Goal: Task Accomplishment & Management: Complete application form

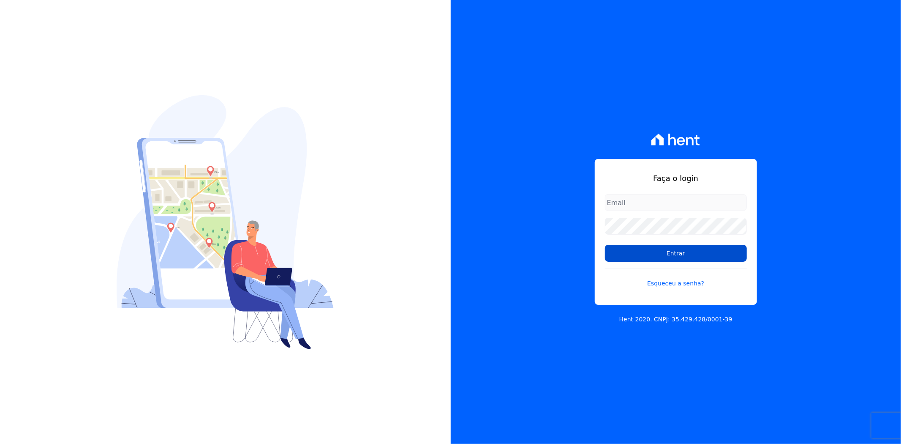
type input "[PERSON_NAME][EMAIL_ADDRESS][PERSON_NAME][DOMAIN_NAME]"
click at [664, 252] on input "Entrar" at bounding box center [676, 253] width 142 height 17
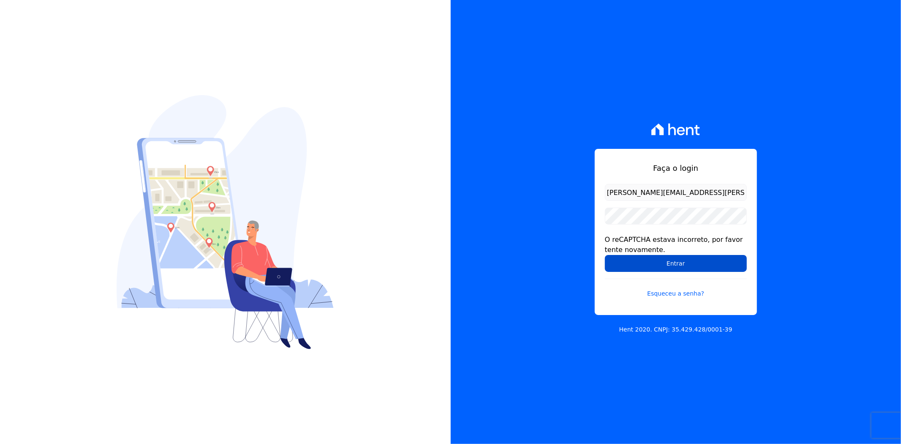
click at [678, 264] on input "Entrar" at bounding box center [676, 263] width 142 height 17
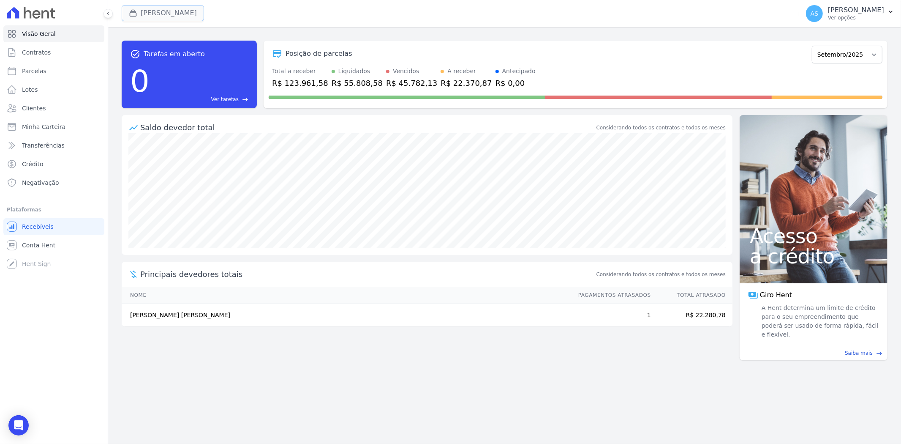
click at [145, 16] on button "[PERSON_NAME]" at bounding box center [163, 13] width 82 height 16
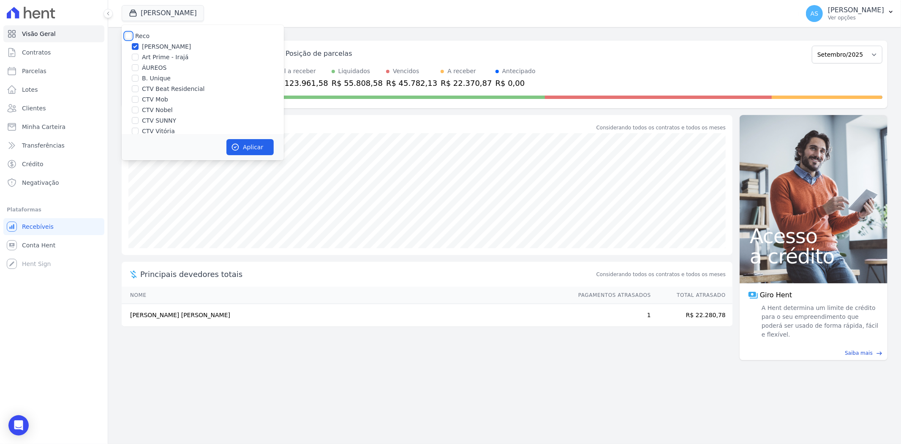
click at [129, 35] on input "Reco" at bounding box center [128, 36] width 7 height 7
checkbox input "true"
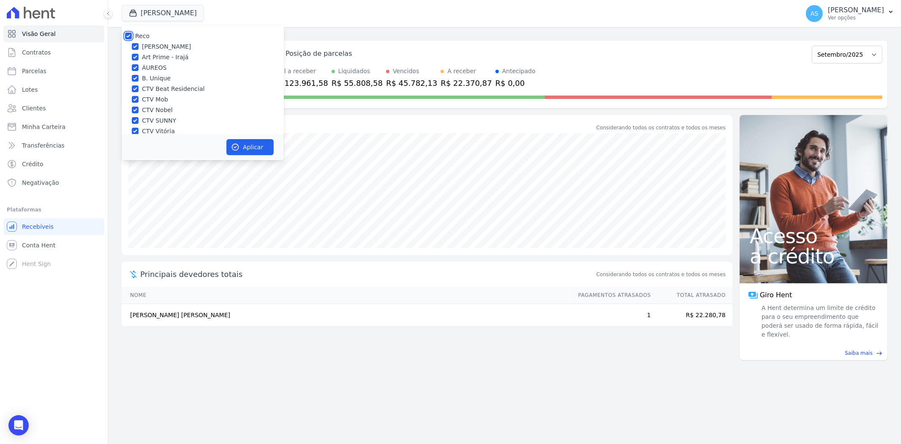
checkbox input "true"
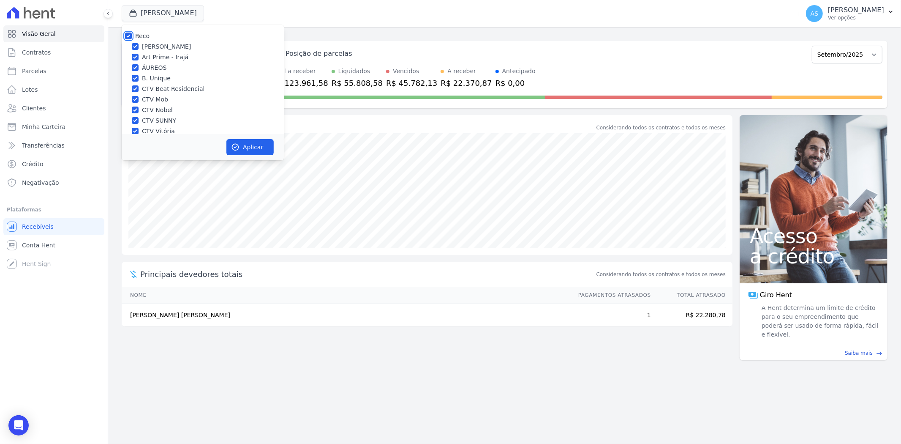
checkbox input "true"
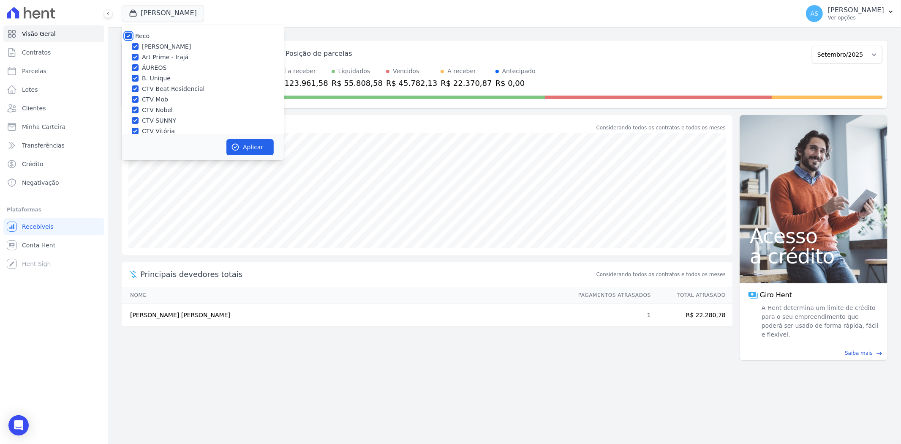
scroll to position [81, 0]
click at [138, 122] on input "Star Residencial Exclusivo - Ghia" at bounding box center [135, 122] width 7 height 7
checkbox input "true"
click at [244, 146] on button "Aplicar" at bounding box center [249, 147] width 47 height 16
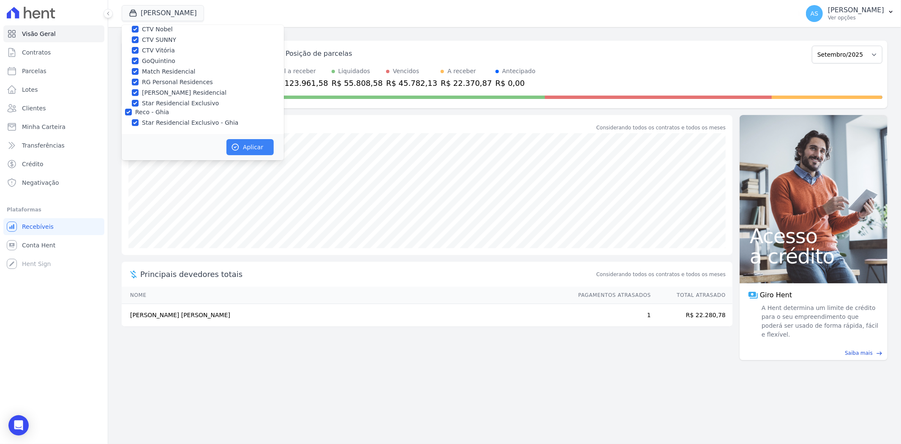
scroll to position [79, 0]
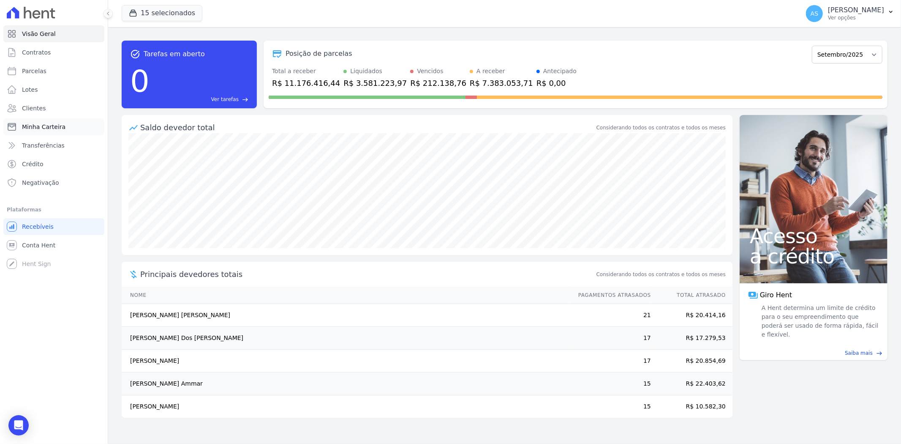
click at [42, 128] on span "Minha Carteira" at bounding box center [44, 126] width 44 height 8
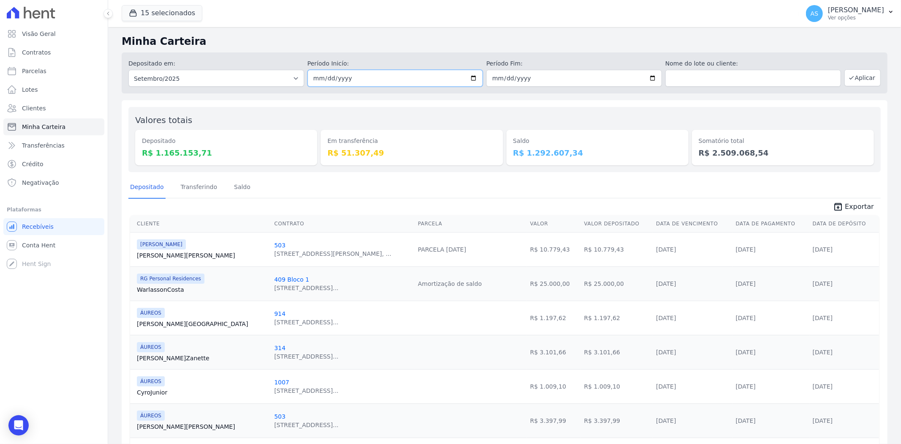
click at [474, 75] on input "[DATE]" at bounding box center [396, 78] width 176 height 17
type input "2025-09-18"
click at [862, 79] on button "Aplicar" at bounding box center [862, 77] width 36 height 17
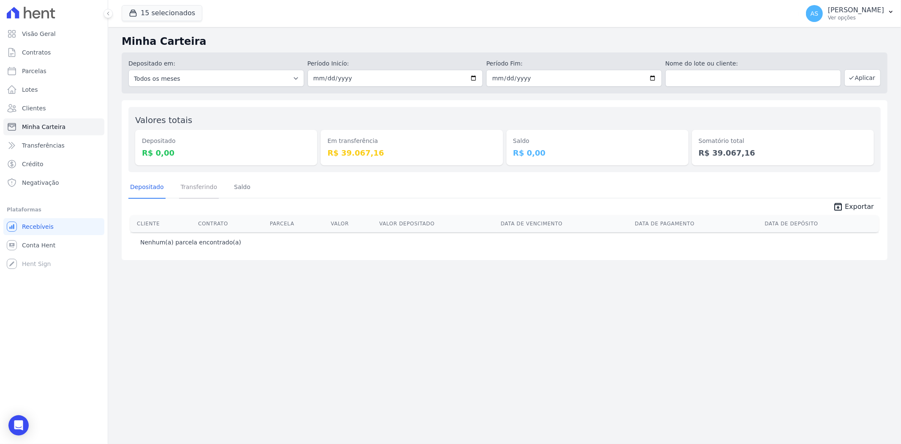
click at [197, 192] on link "Transferindo" at bounding box center [199, 188] width 40 height 22
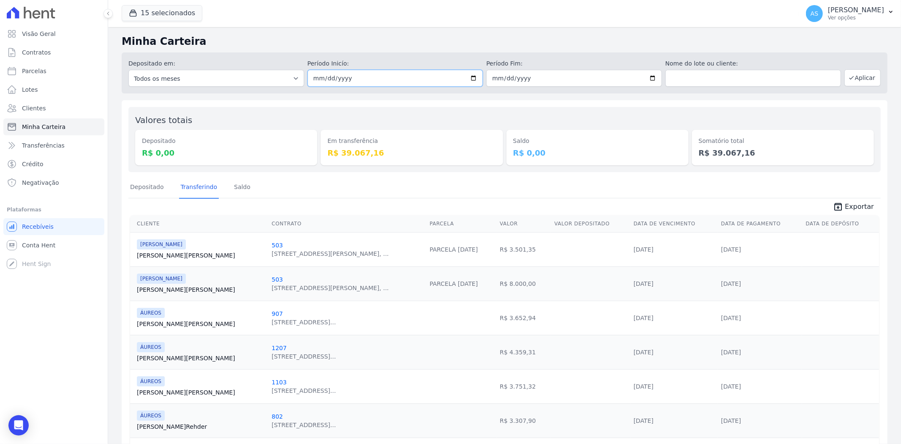
click at [471, 77] on input "[DATE]" at bounding box center [396, 78] width 176 height 17
type input "2025-09-17"
click at [856, 78] on button "Aplicar" at bounding box center [862, 77] width 36 height 17
click at [239, 185] on link "Saldo" at bounding box center [242, 188] width 20 height 22
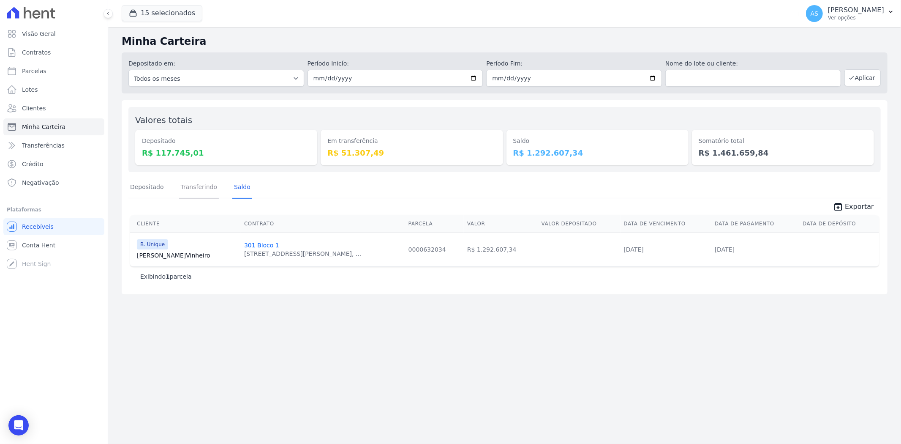
click at [191, 190] on link "Transferindo" at bounding box center [199, 188] width 40 height 22
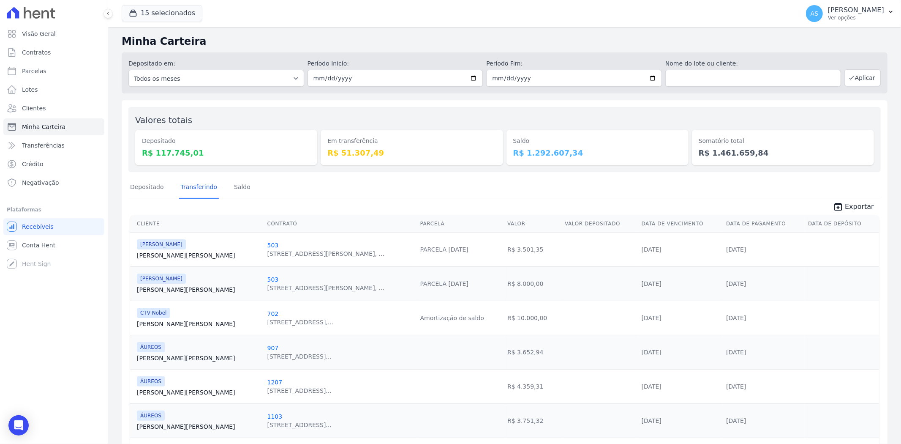
drag, startPoint x: 514, startPoint y: 298, endPoint x: 269, endPoint y: 326, distance: 246.6
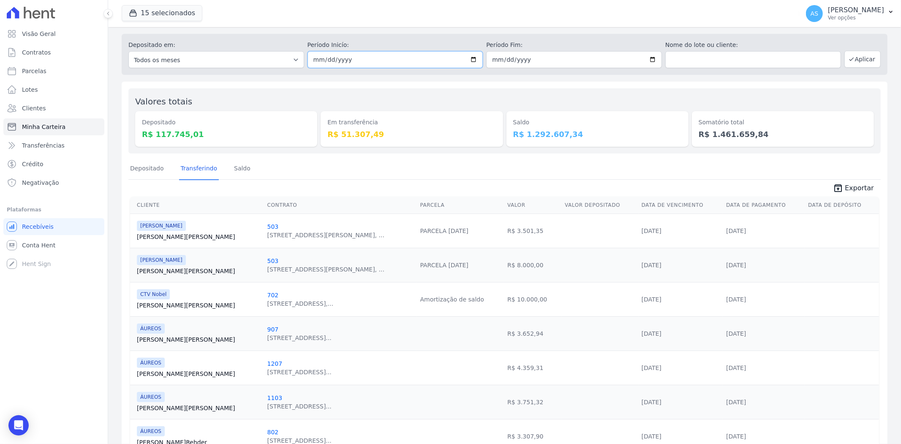
click at [472, 60] on input "[DATE]" at bounding box center [396, 59] width 176 height 17
type input "2025-09-01"
click at [856, 60] on button "Aplicar" at bounding box center [862, 59] width 36 height 17
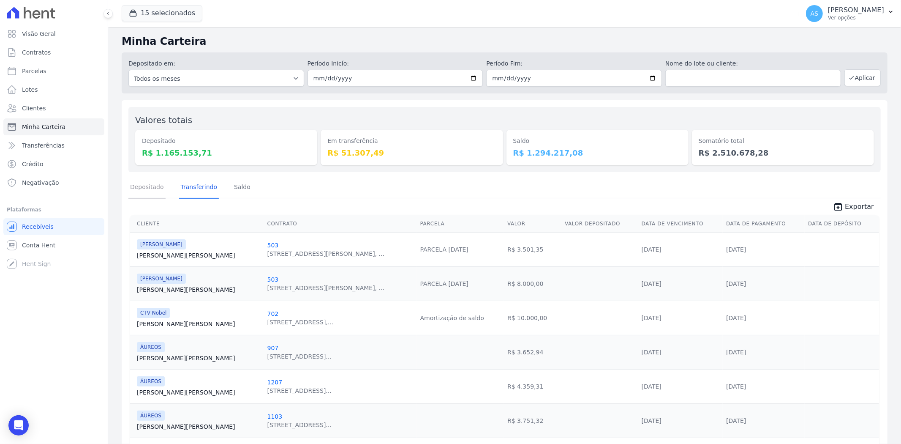
click at [143, 189] on link "Depositado" at bounding box center [146, 188] width 37 height 22
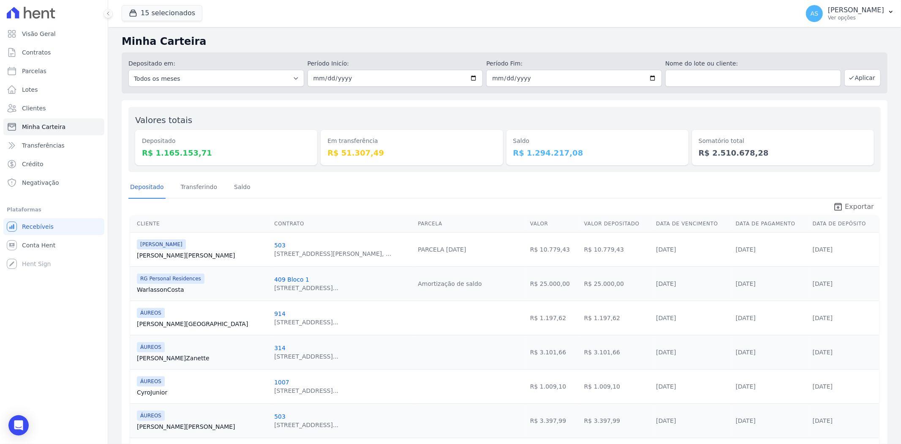
click at [853, 203] on span "Exportar" at bounding box center [859, 206] width 29 height 10
drag, startPoint x: 564, startPoint y: 388, endPoint x: 581, endPoint y: 406, distance: 25.4
click at [414, 372] on td at bounding box center [470, 386] width 112 height 34
click at [237, 188] on link "Saldo" at bounding box center [242, 188] width 20 height 22
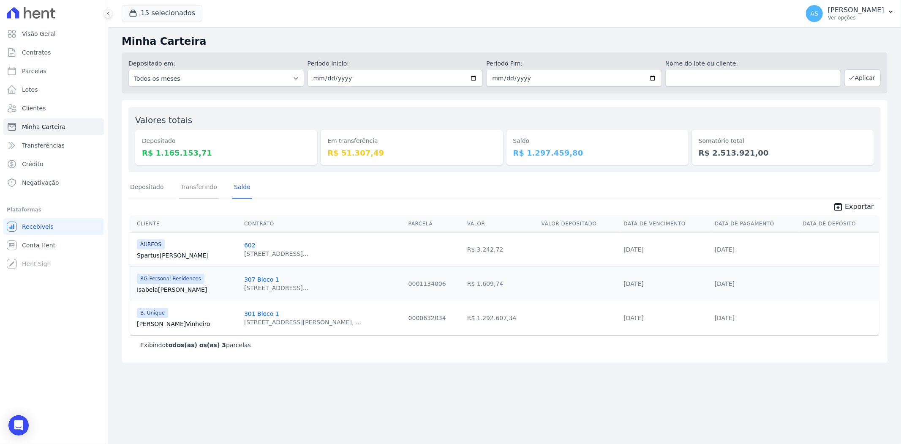
click at [189, 189] on link "Transferindo" at bounding box center [199, 188] width 40 height 22
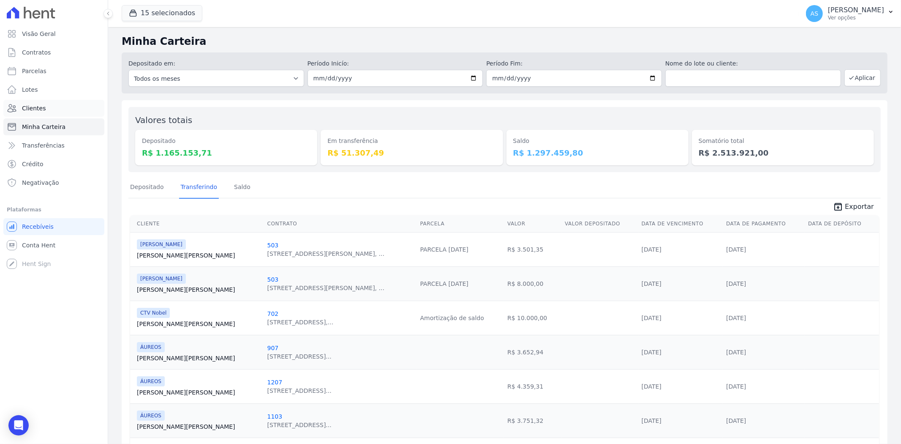
click at [34, 110] on span "Clientes" at bounding box center [34, 108] width 24 height 8
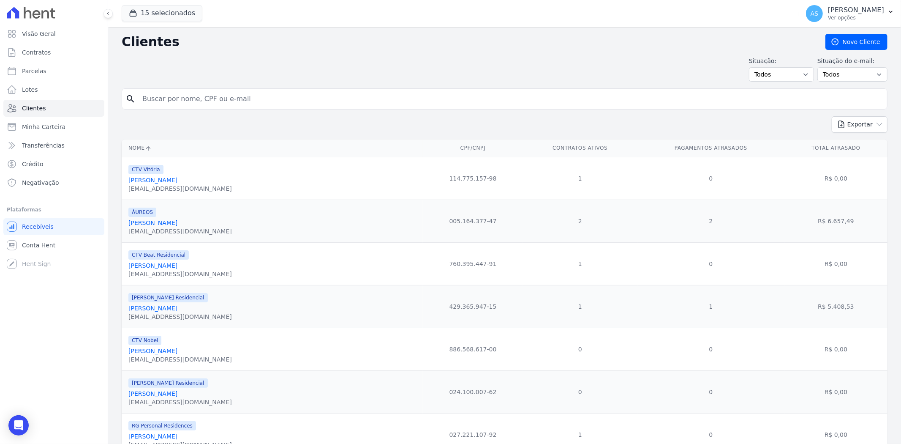
click at [152, 100] on input "search" at bounding box center [510, 98] width 746 height 17
type input "Camila Vieira de Faria"
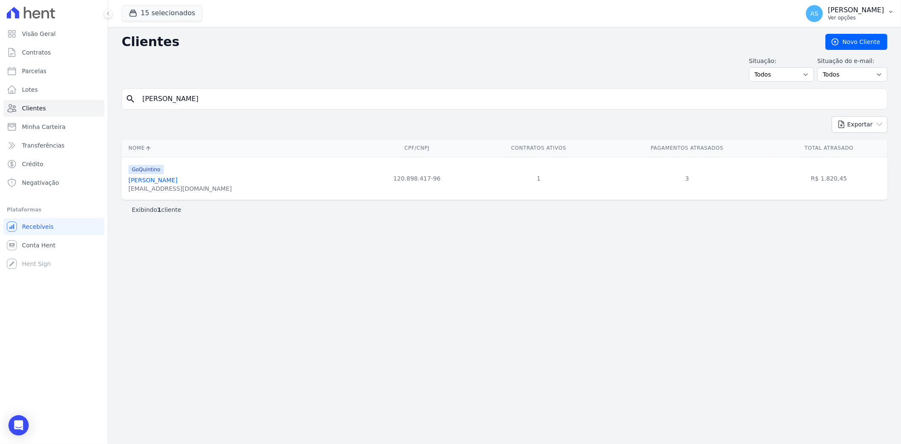
click at [889, 10] on icon "button" at bounding box center [890, 11] width 7 height 7
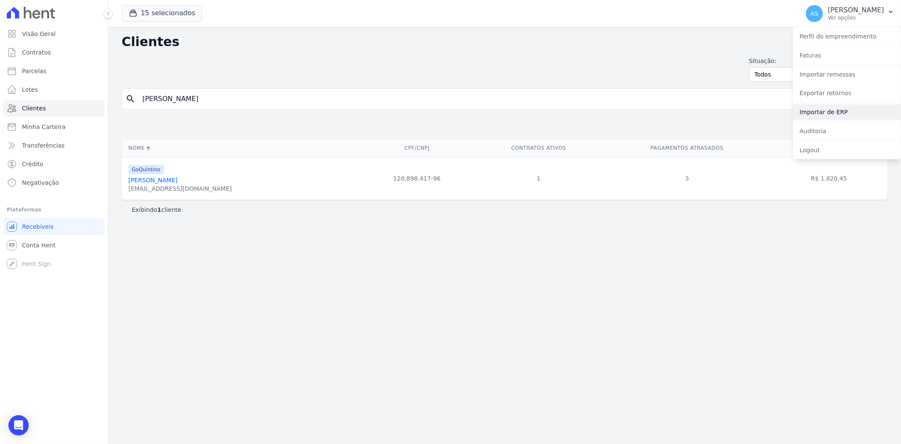
click at [812, 114] on link "Importar de ERP" at bounding box center [847, 111] width 108 height 15
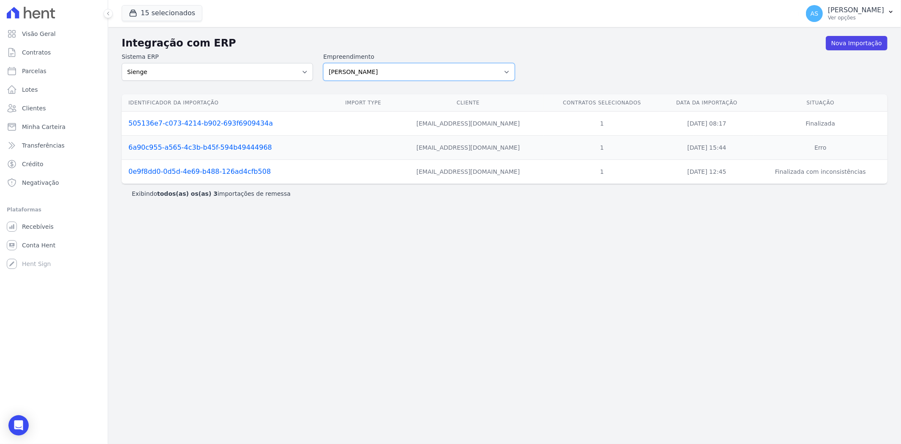
click at [502, 74] on select "Amaré Arpoador Art Prime - Irajá ÁUREOS B. Unique CTV Beat Residencial CTV Mob …" at bounding box center [418, 72] width 191 height 18
select select "b40e9934-6b73-40ef-8d2a-77d454a24c5c"
click at [323, 63] on select "Amaré Arpoador Art Prime - Irajá ÁUREOS B. Unique CTV Beat Residencial CTV Mob …" at bounding box center [418, 72] width 191 height 18
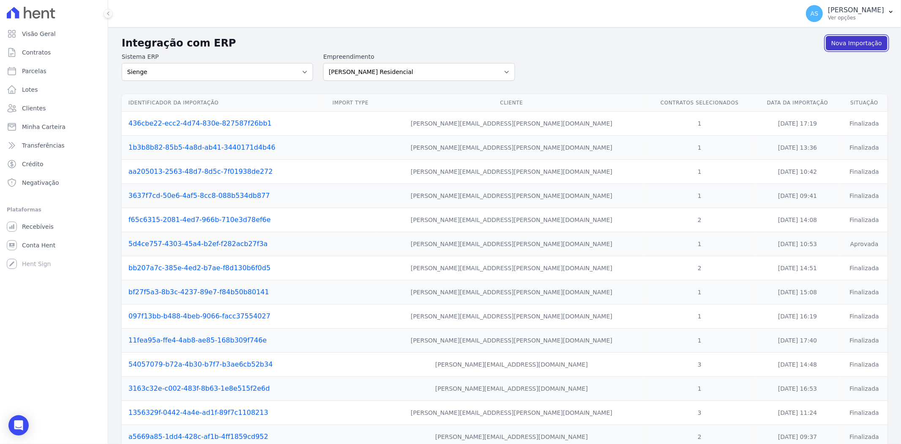
click at [844, 47] on link "Nova Importação" at bounding box center [857, 43] width 62 height 14
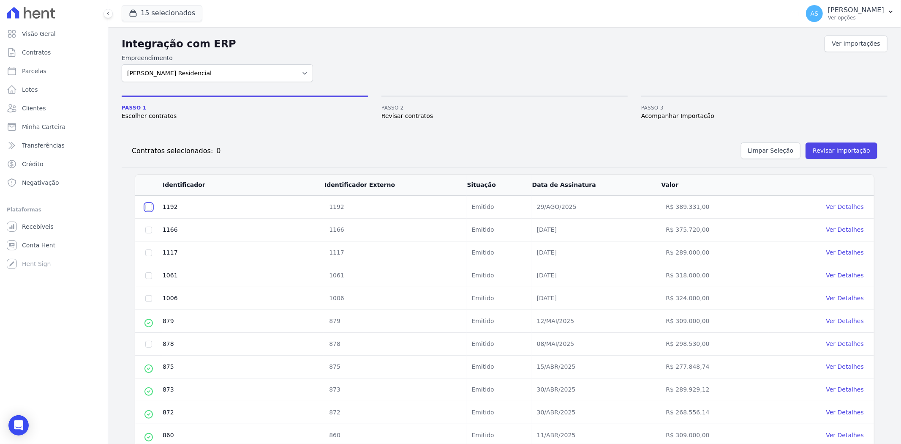
click at [147, 206] on input "checkbox" at bounding box center [148, 207] width 7 height 7
checkbox input "true"
click at [834, 147] on button "Revisar importação" at bounding box center [842, 150] width 72 height 16
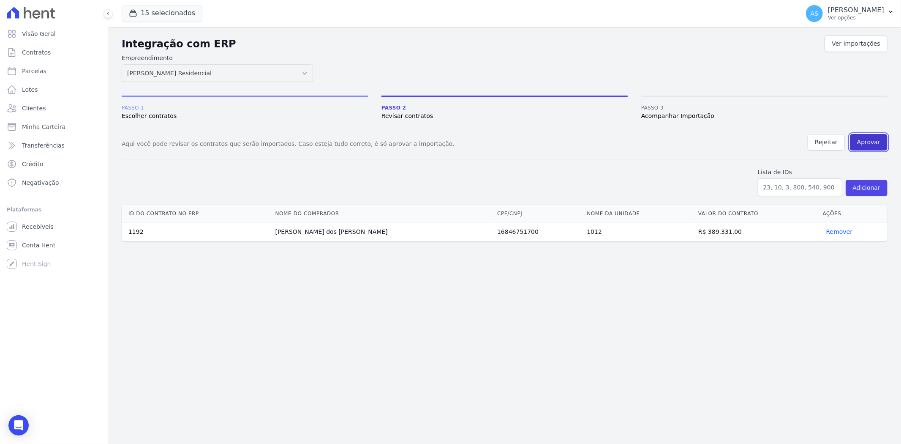
click at [874, 137] on button "Aprovar" at bounding box center [869, 142] width 38 height 16
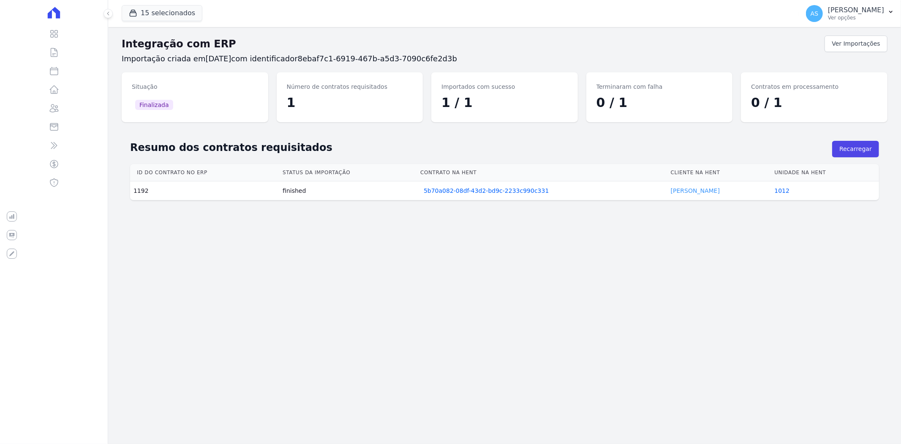
click at [671, 188] on link "Bruno Santos" at bounding box center [695, 190] width 49 height 7
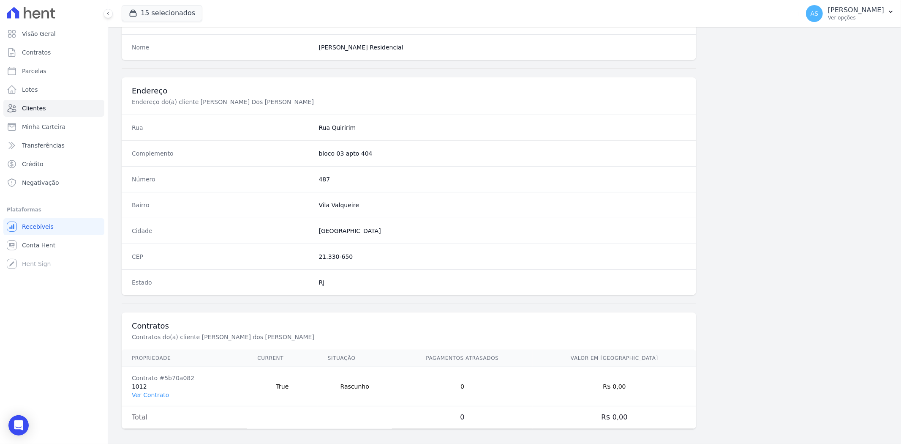
scroll to position [348, 0]
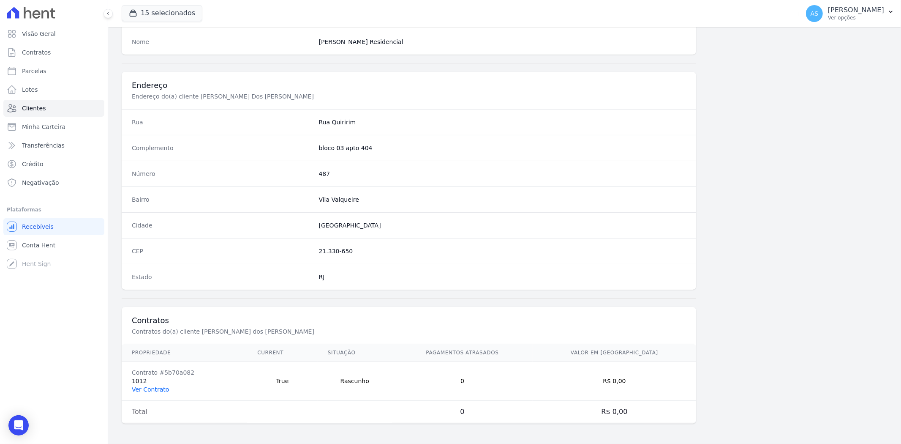
click at [159, 389] on link "Ver Contrato" at bounding box center [150, 389] width 37 height 7
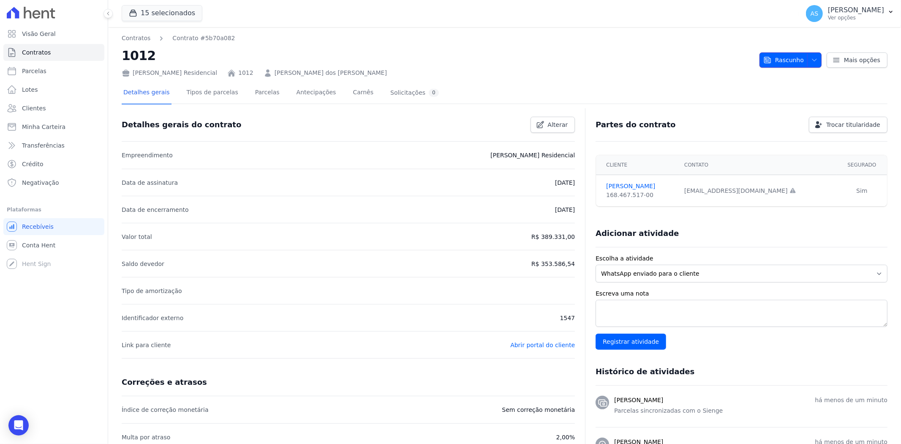
click at [812, 57] on icon "button" at bounding box center [814, 60] width 7 height 7
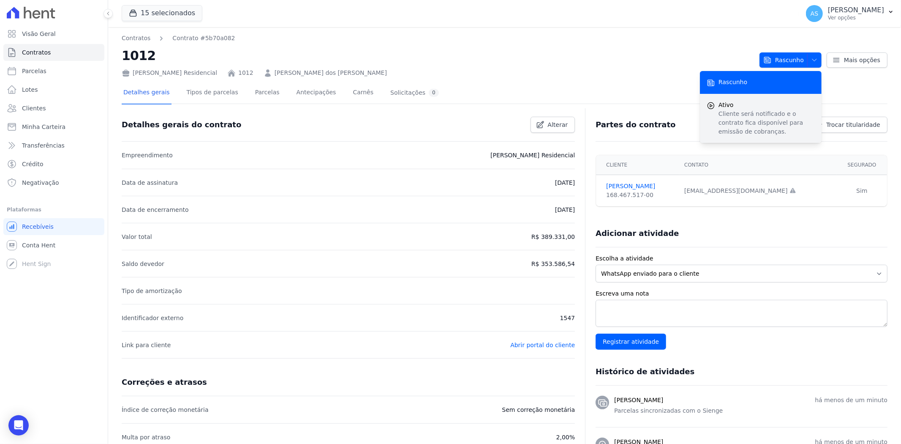
click at [732, 119] on p "Cliente será notificado e o contrato fica disponível para emissão de cobranças." at bounding box center [766, 122] width 96 height 27
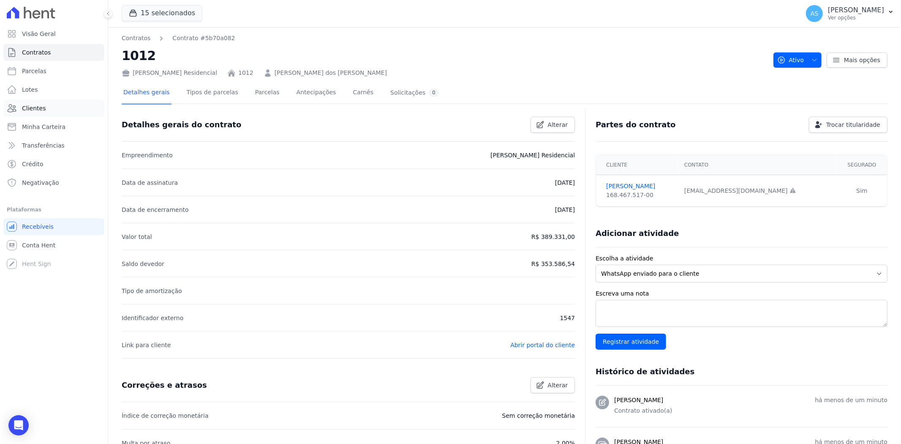
click at [31, 108] on span "Clientes" at bounding box center [34, 108] width 24 height 8
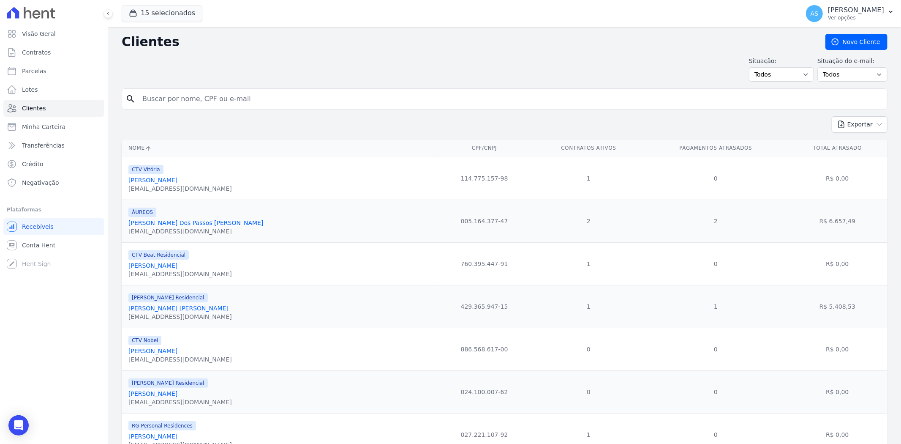
click at [184, 96] on input "search" at bounding box center [510, 98] width 746 height 17
type input "Camila Vieira de Faria"
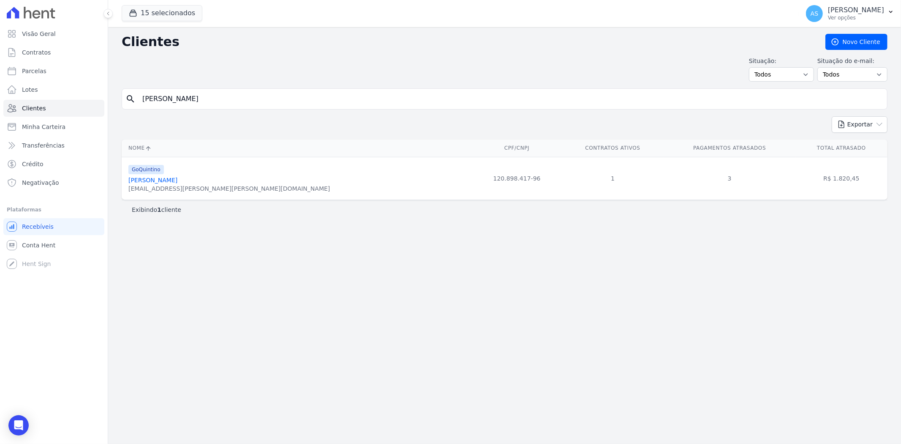
click at [165, 182] on link "Camila Vieira De Faria" at bounding box center [152, 180] width 49 height 7
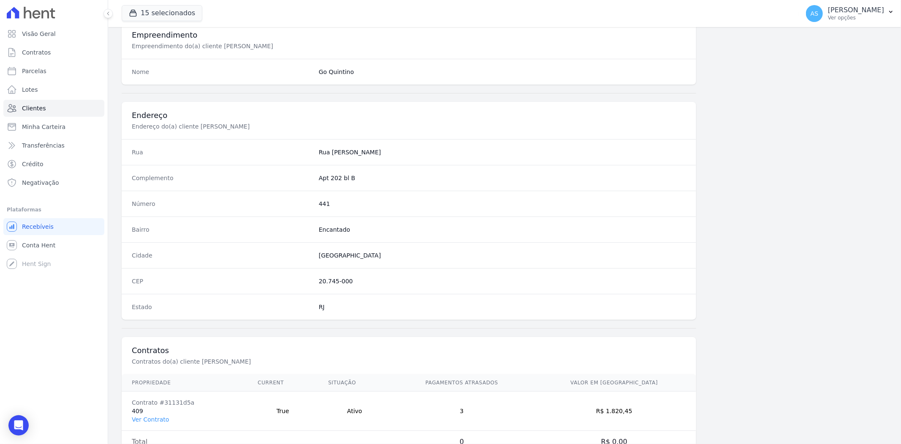
scroll to position [348, 0]
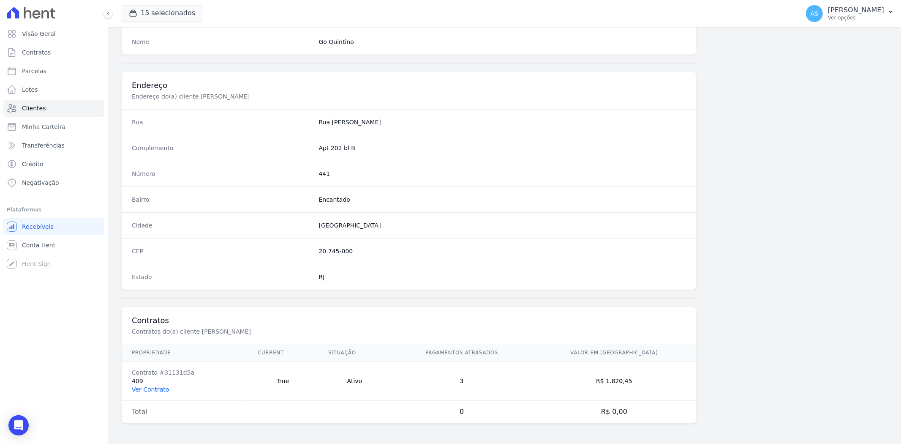
click at [149, 386] on link "Ver Contrato" at bounding box center [150, 389] width 37 height 7
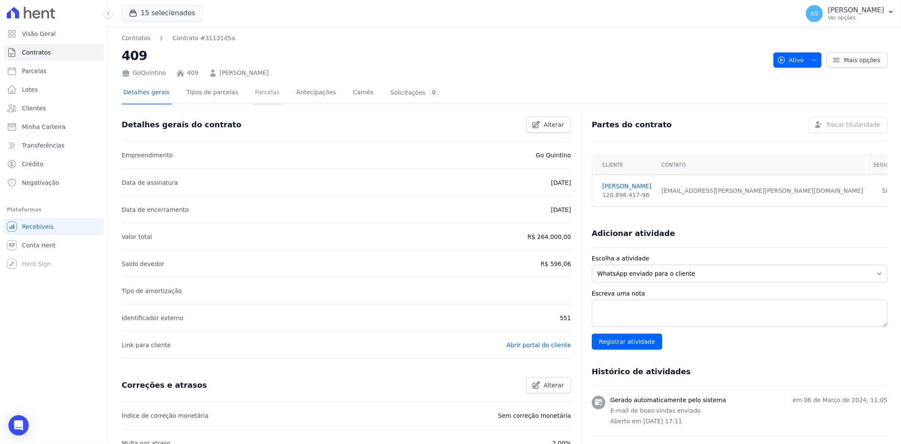
click at [258, 90] on link "Parcelas" at bounding box center [267, 93] width 28 height 22
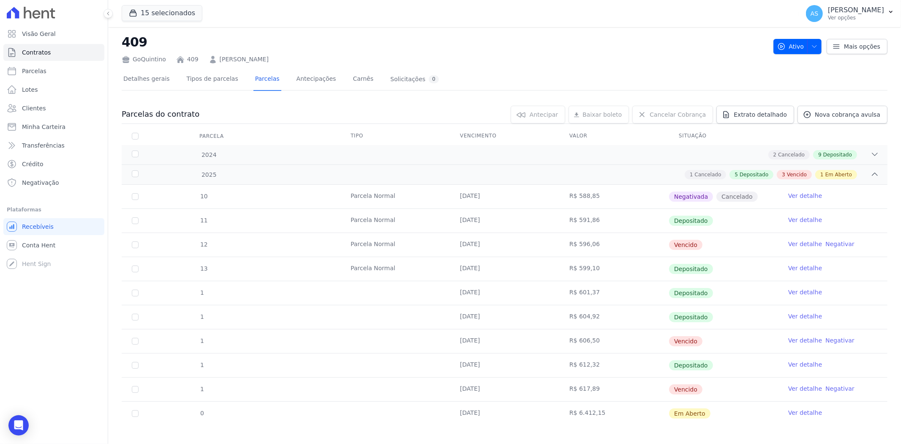
scroll to position [20, 0]
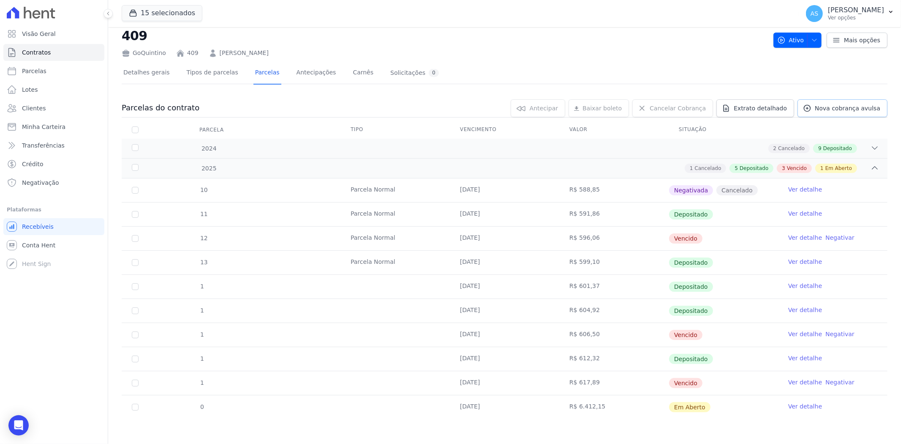
click at [829, 104] on span "Nova cobrança avulsa" at bounding box center [847, 108] width 65 height 8
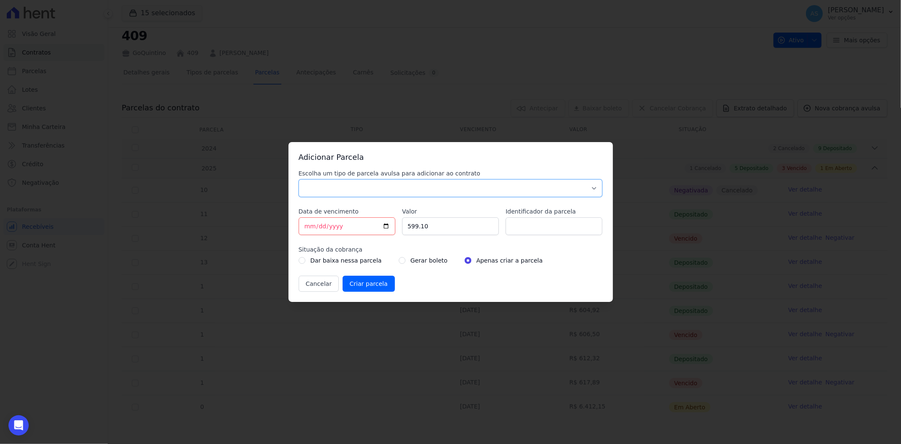
click at [307, 186] on select "Parcela Normal Sinal Caução Intercalada Chaves Pré Chaves Pós Chaves Taxas Quit…" at bounding box center [451, 188] width 304 height 18
select select "standard"
click at [299, 179] on select "Parcela Normal Sinal Caução Intercalada Chaves Pré Chaves Pós Chaves Taxas Quit…" at bounding box center [451, 188] width 304 height 18
drag, startPoint x: 446, startPoint y: 226, endPoint x: 303, endPoint y: 237, distance: 143.2
click at [323, 233] on div "Escolha um tipo de parcela avulsa para adicionar ao contrato Parcela Normal Sin…" at bounding box center [451, 230] width 304 height 122
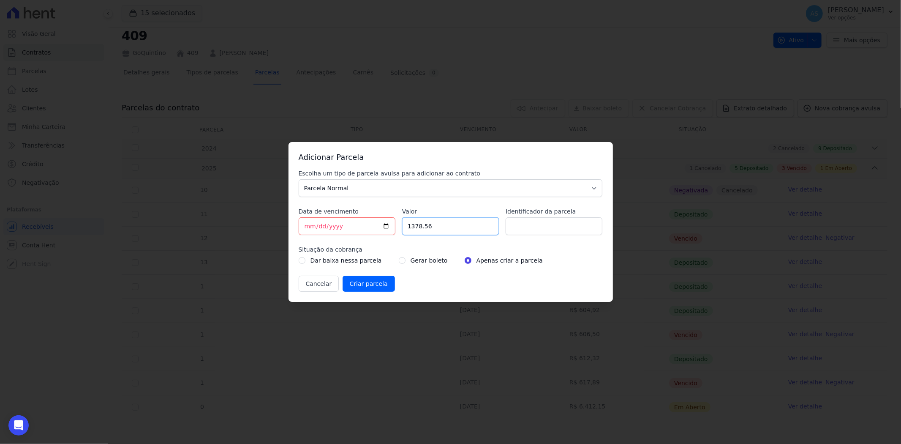
type input "1378.56"
click at [531, 227] on input "Identificador da parcela" at bounding box center [554, 226] width 97 height 18
drag, startPoint x: 548, startPoint y: 226, endPoint x: 553, endPoint y: 226, distance: 5.1
click at [553, 226] on input "PARCELA 10/02/2025" at bounding box center [554, 226] width 97 height 18
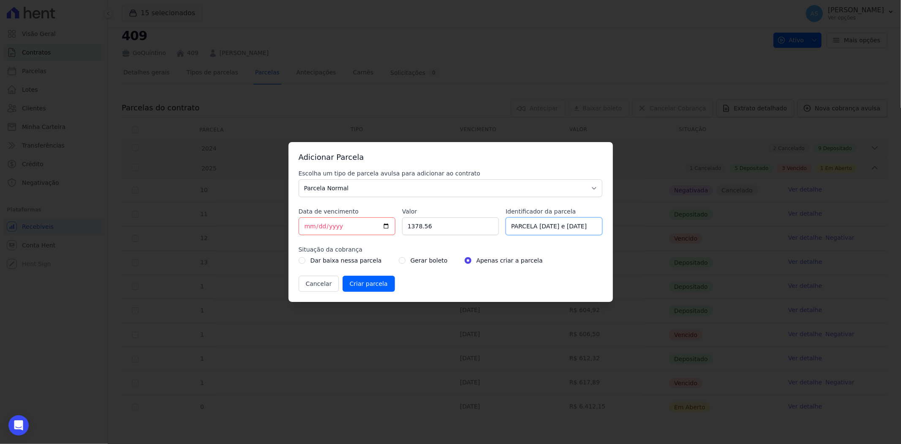
type input "PARCELA 10/01/2024 e 10/01/2025"
click at [399, 259] on input "radio" at bounding box center [402, 260] width 7 height 7
radio input "true"
click at [525, 227] on input "PARCELA 10/01/2024 e 10/01/2025" at bounding box center [554, 226] width 97 height 18
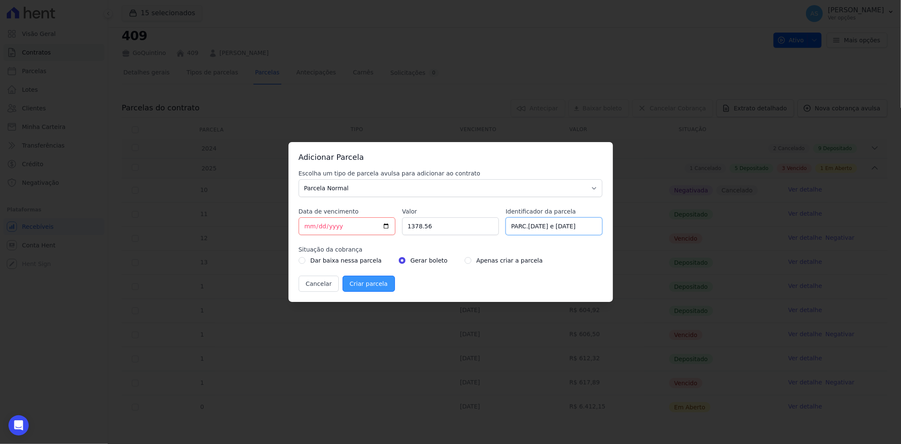
type input "PARC.10/01/2024 e 10/01/2025"
click at [355, 284] on input "Criar parcela" at bounding box center [369, 283] width 52 height 16
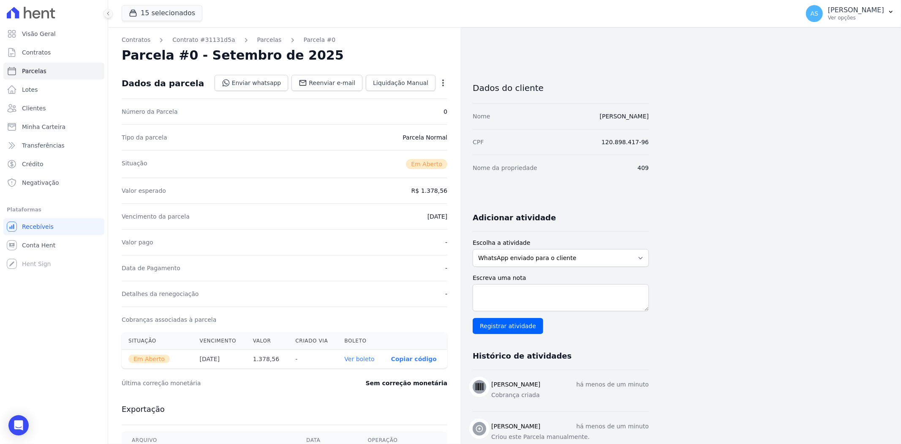
click at [364, 362] on link "Ver boleto" at bounding box center [359, 358] width 30 height 7
click at [890, 7] on button "AS Andreza Sousa Ver opções" at bounding box center [850, 14] width 102 height 24
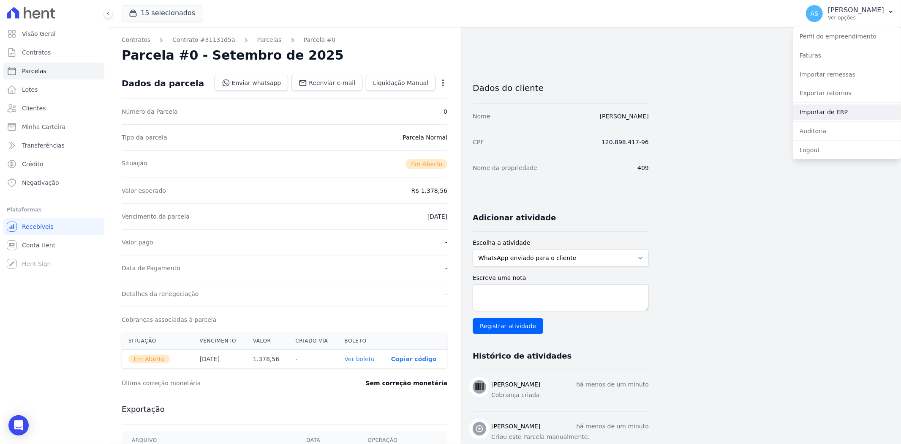
click at [812, 114] on link "Importar de ERP" at bounding box center [847, 111] width 108 height 15
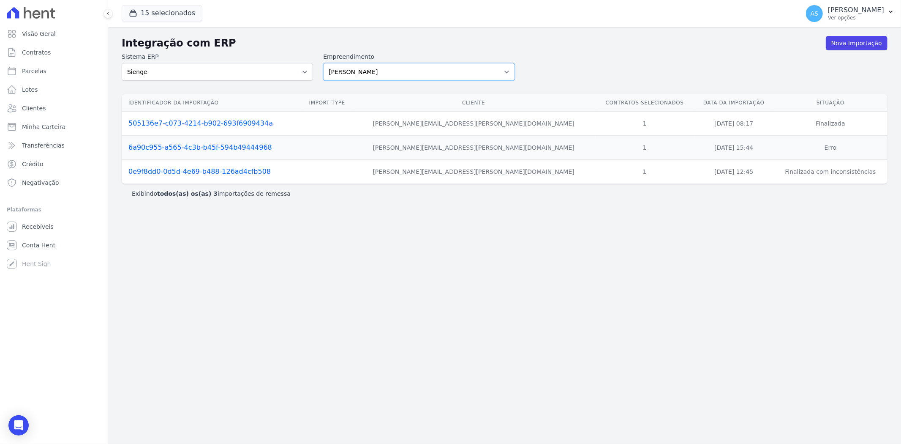
click at [505, 70] on select "Amaré Arpoador Art Prime - Irajá ÁUREOS B. Unique CTV Beat Residencial CTV Mob …" at bounding box center [418, 72] width 191 height 18
select select "9db4d767-ec98-4519-aed7-f9568aa0b04c"
click at [323, 63] on select "Amaré Arpoador Art Prime - Irajá ÁUREOS B. Unique CTV Beat Residencial CTV Mob …" at bounding box center [418, 72] width 191 height 18
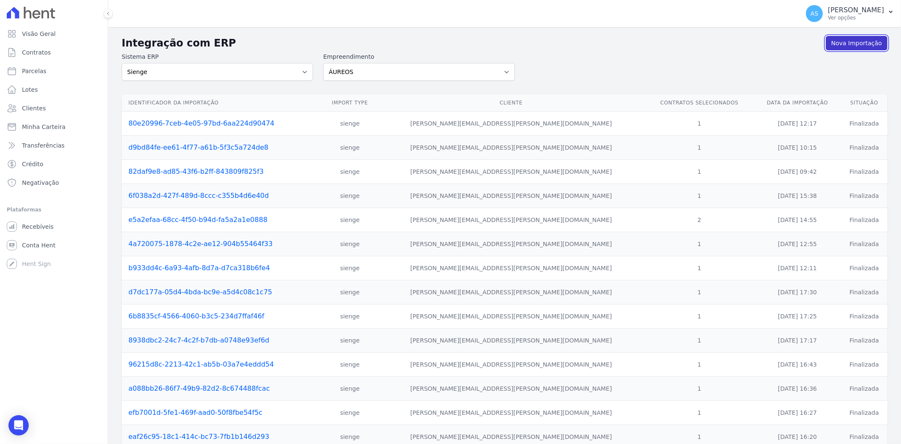
click at [851, 44] on link "Nova Importação" at bounding box center [857, 43] width 62 height 14
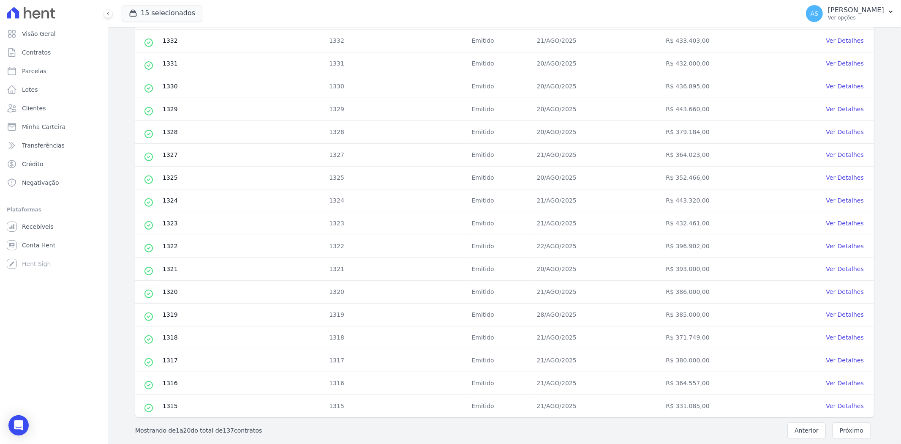
scroll to position [242, 0]
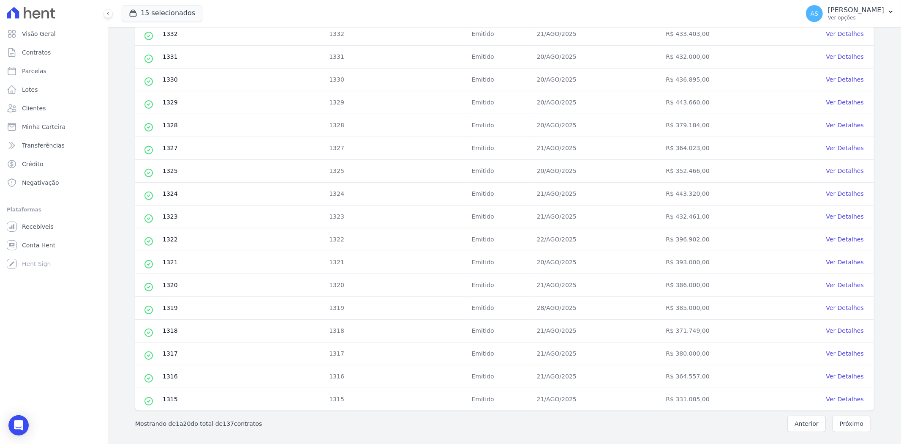
click at [835, 425] on button "Próximo" at bounding box center [852, 423] width 38 height 16
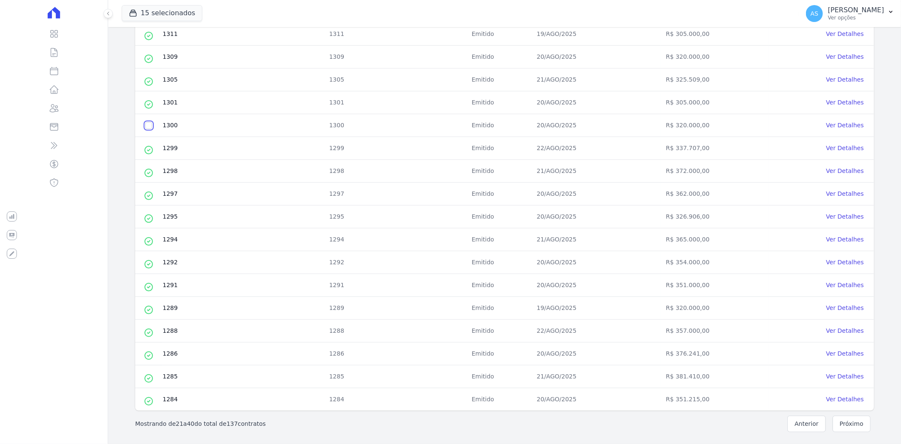
click at [146, 127] on input "checkbox" at bounding box center [148, 125] width 7 height 7
checkbox input "true"
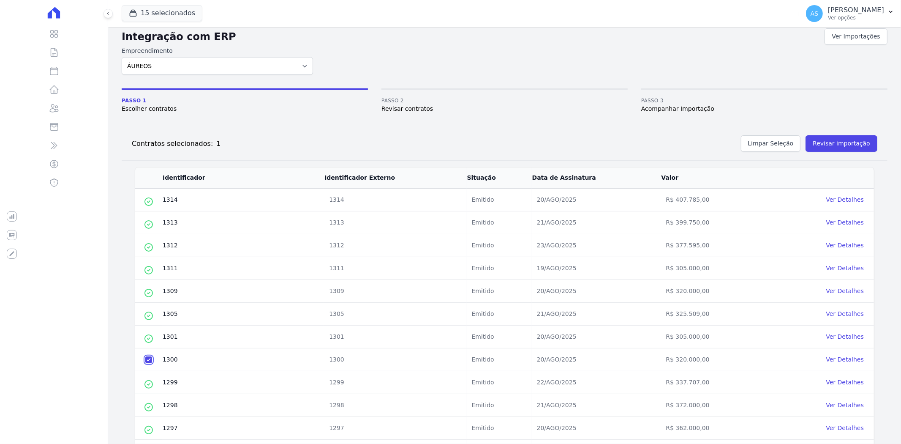
scroll to position [7, 0]
click at [826, 144] on button "Revisar importação" at bounding box center [842, 144] width 72 height 16
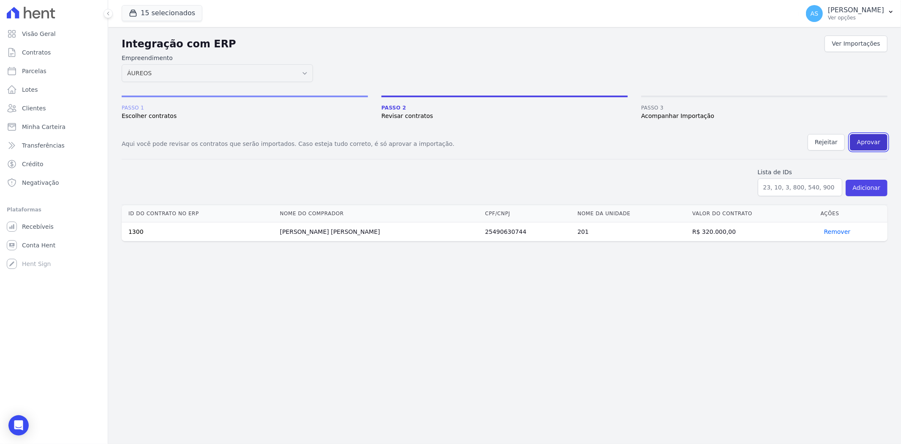
click at [868, 141] on button "Aprovar" at bounding box center [869, 142] width 38 height 16
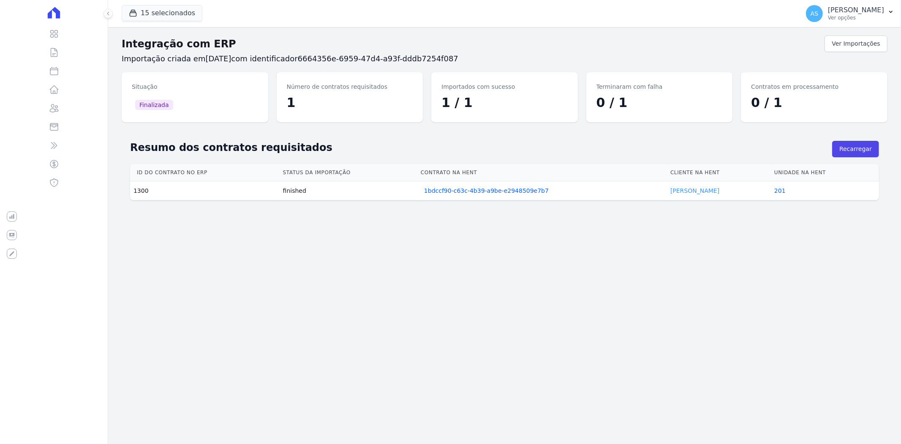
click at [685, 191] on link "[PERSON_NAME]" at bounding box center [694, 190] width 49 height 7
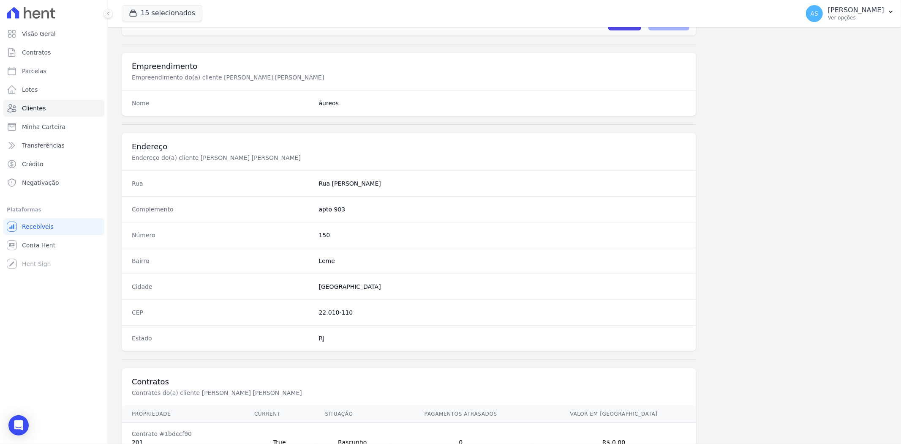
scroll to position [348, 0]
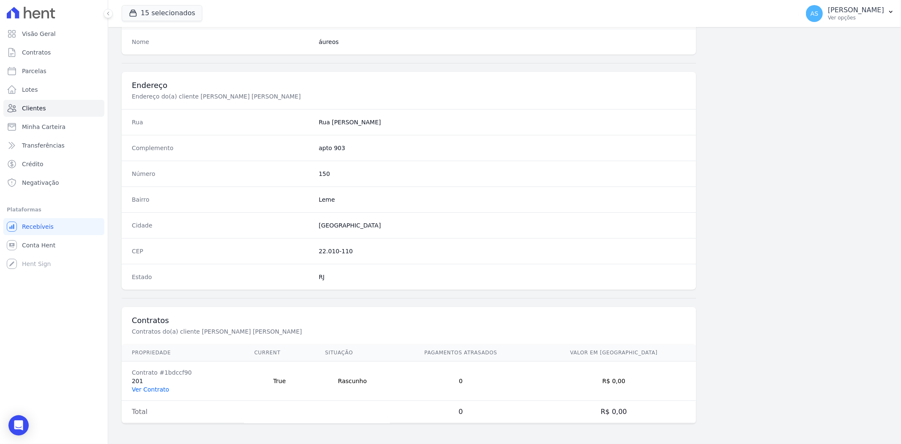
click at [135, 386] on link "Ver Contrato" at bounding box center [150, 389] width 37 height 7
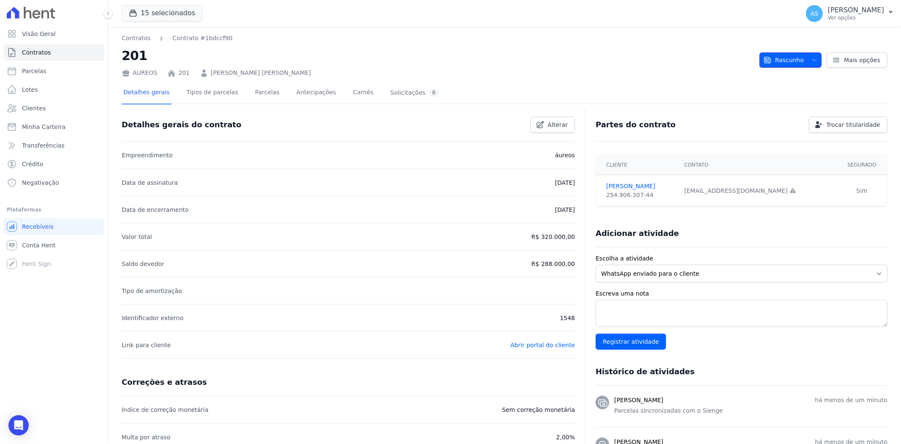
click at [811, 60] on icon "button" at bounding box center [814, 60] width 7 height 7
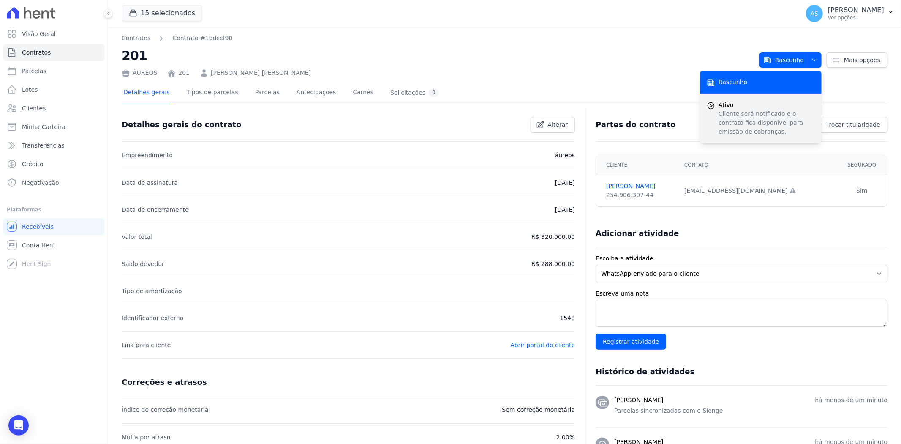
click at [751, 114] on p "Cliente será notificado e o contrato fica disponível para emissão de cobranças." at bounding box center [766, 122] width 96 height 27
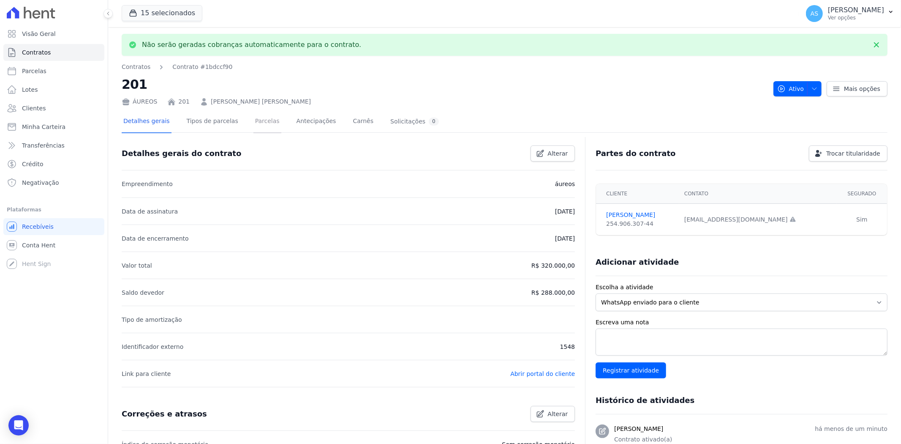
click at [257, 123] on link "Parcelas" at bounding box center [267, 122] width 28 height 22
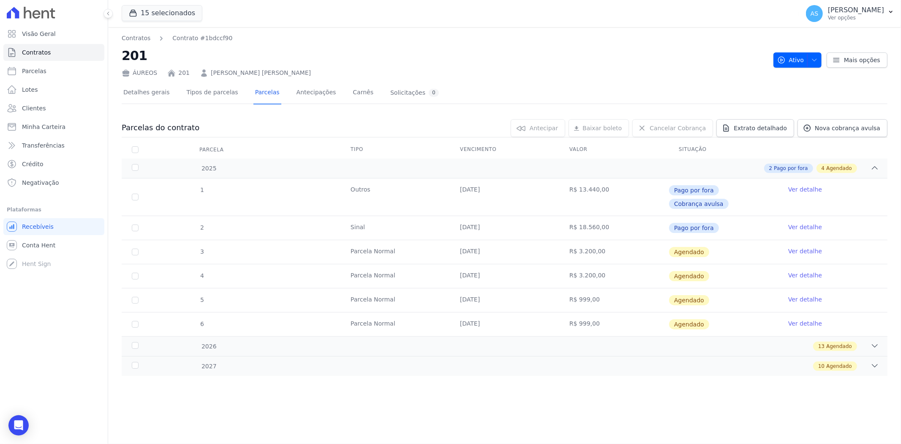
click at [800, 247] on link "Ver detalhe" at bounding box center [805, 251] width 34 height 8
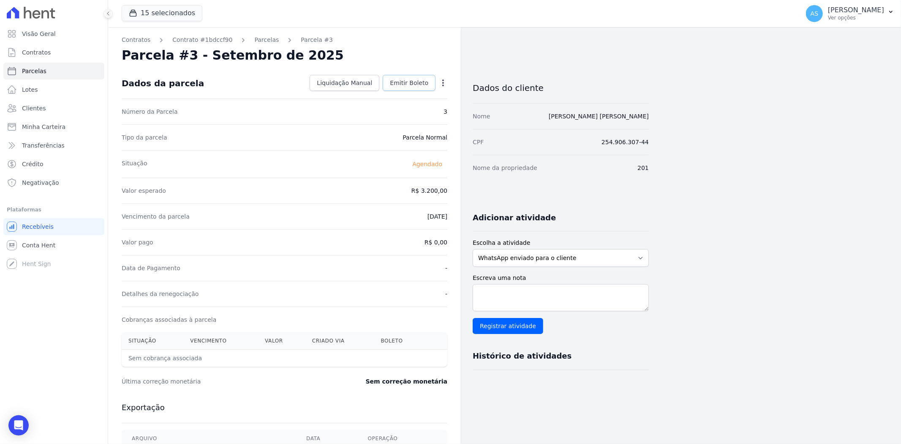
click at [414, 85] on span "Emitir Boleto" at bounding box center [409, 83] width 38 height 8
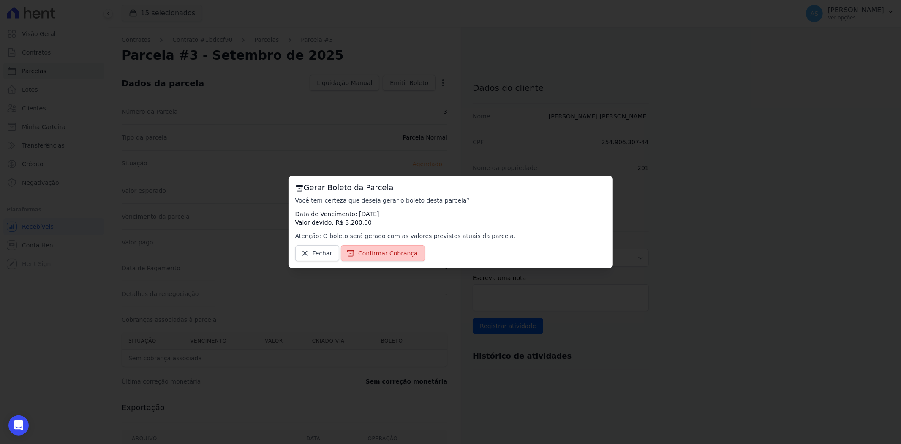
click at [375, 255] on span "Confirmar Cobrança" at bounding box center [388, 253] width 60 height 8
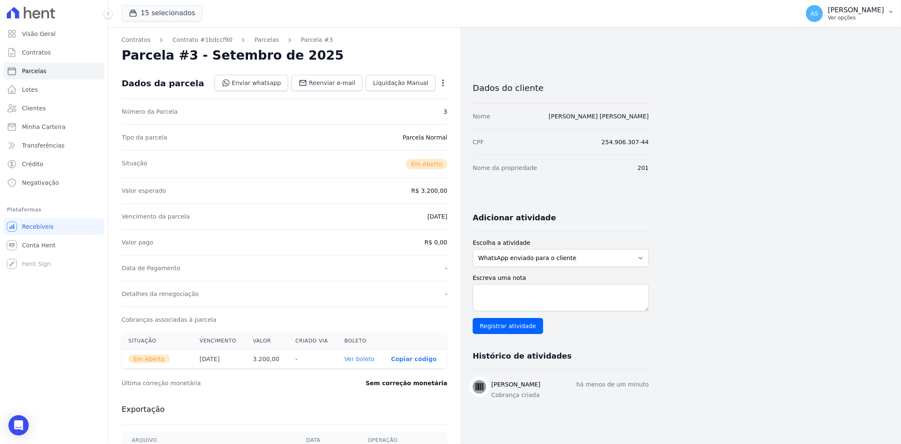
click at [864, 10] on p "[PERSON_NAME]" at bounding box center [856, 10] width 56 height 8
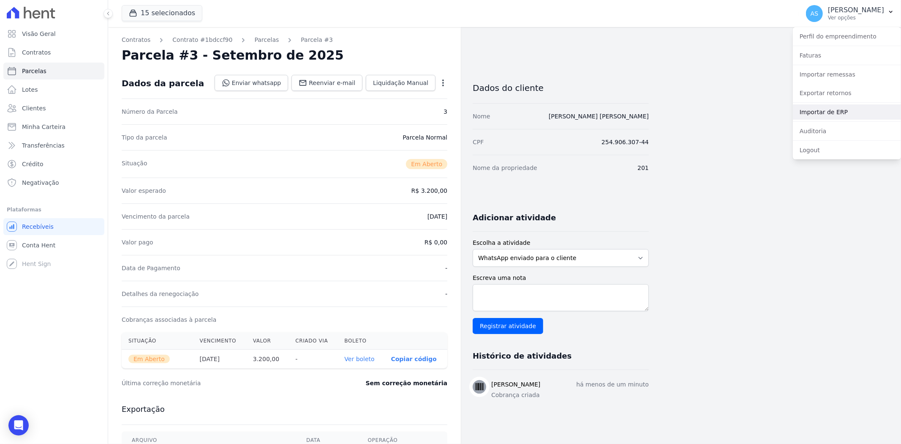
click at [817, 112] on link "Importar de ERP" at bounding box center [847, 111] width 108 height 15
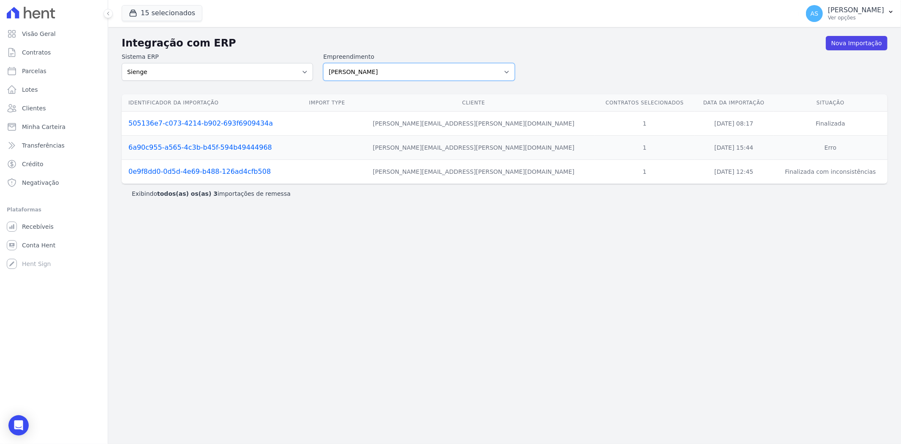
click at [507, 70] on select "[PERSON_NAME] Art Prime - [PERSON_NAME] Unique CTV Beat Residencial CTV Mob CTV…" at bounding box center [418, 72] width 191 height 18
select select "9db4d767-ec98-4519-aed7-f9568aa0b04c"
click at [323, 63] on select "[PERSON_NAME] Art Prime - [PERSON_NAME] Unique CTV Beat Residencial CTV Mob CTV…" at bounding box center [418, 72] width 191 height 18
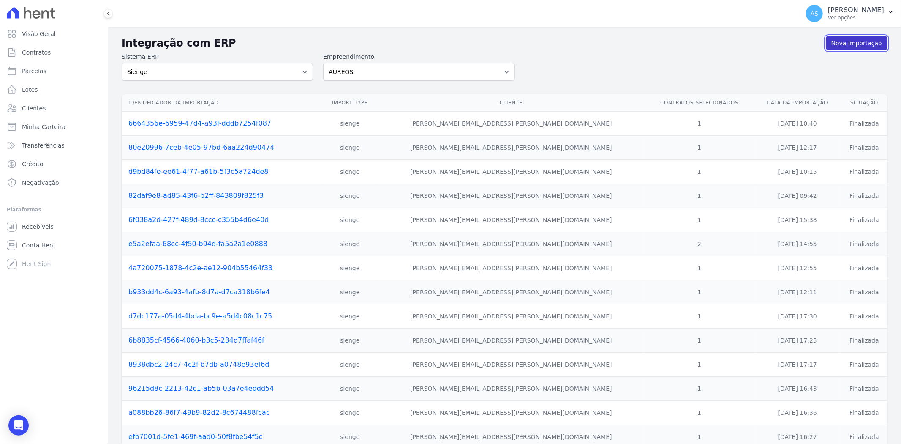
click at [845, 44] on link "Nova Importação" at bounding box center [857, 43] width 62 height 14
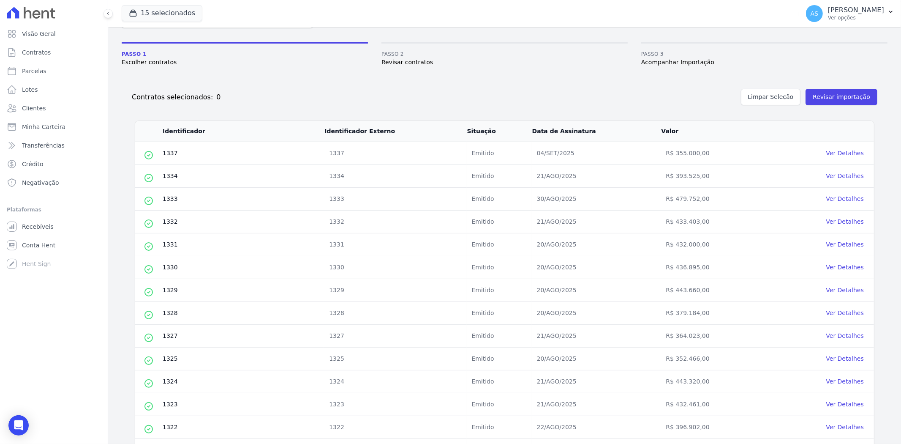
scroll to position [242, 0]
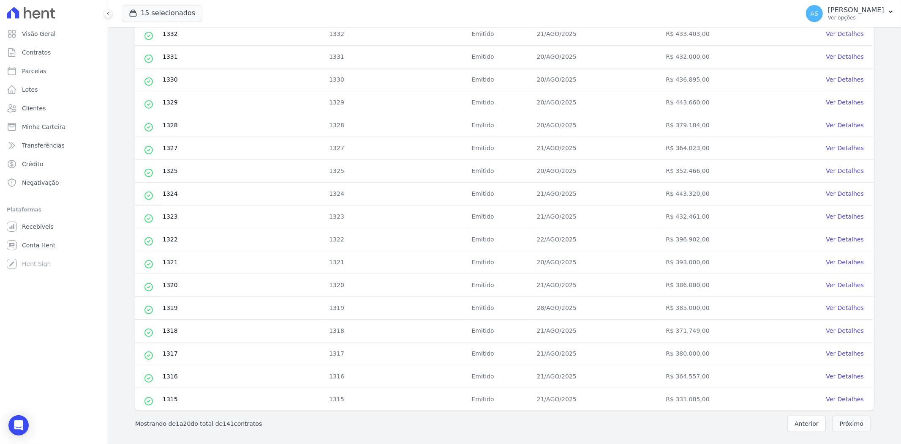
click at [839, 423] on button "Próximo" at bounding box center [852, 423] width 38 height 16
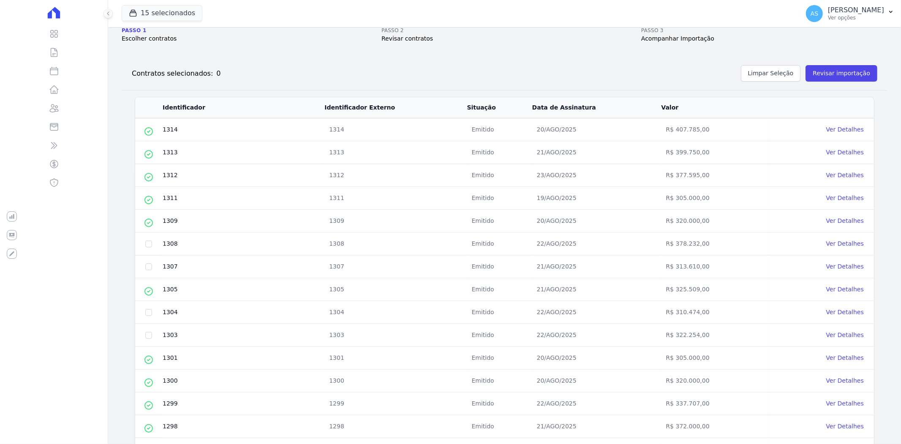
scroll to position [94, 0]
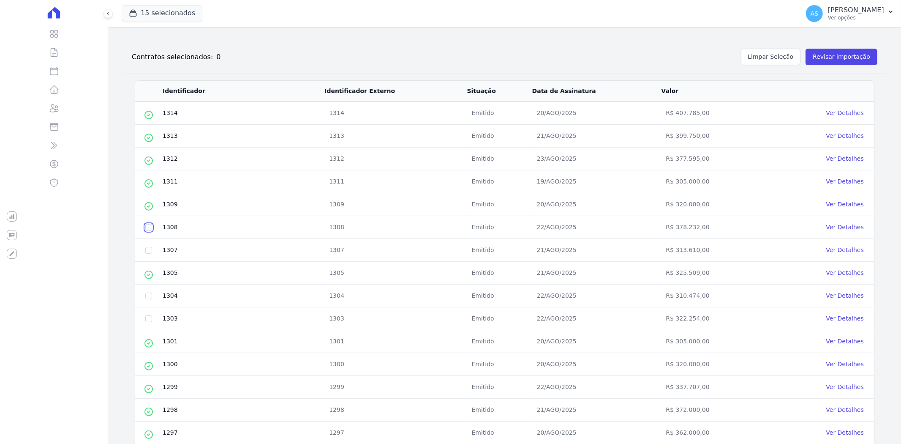
click at [149, 228] on input "checkbox" at bounding box center [148, 227] width 7 height 7
checkbox input "true"
click at [148, 247] on input "checkbox" at bounding box center [148, 250] width 7 height 7
checkbox input "true"
click at [147, 293] on input "checkbox" at bounding box center [148, 295] width 7 height 7
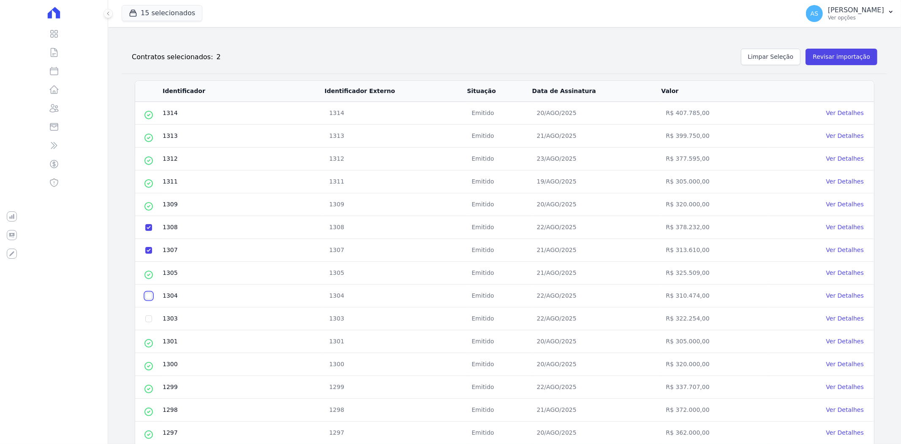
checkbox input "true"
click at [149, 318] on input "checkbox" at bounding box center [148, 318] width 7 height 7
checkbox input "true"
click at [838, 60] on button "Revisar importação" at bounding box center [842, 57] width 72 height 16
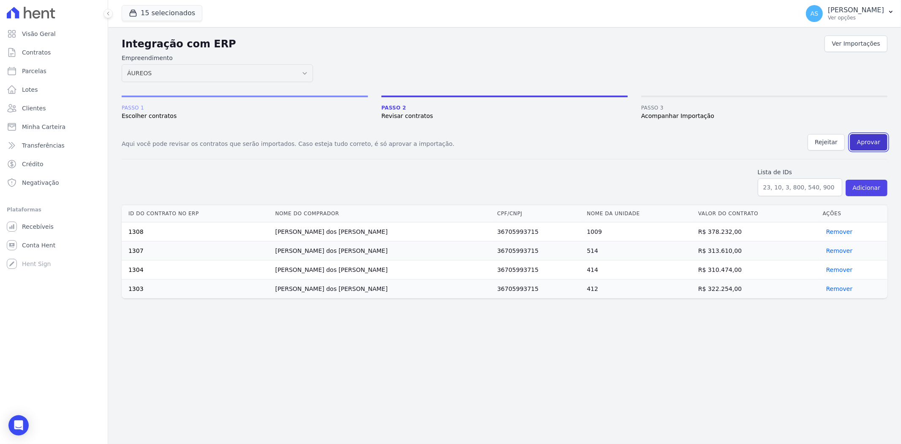
click at [871, 140] on button "Aprovar" at bounding box center [869, 142] width 38 height 16
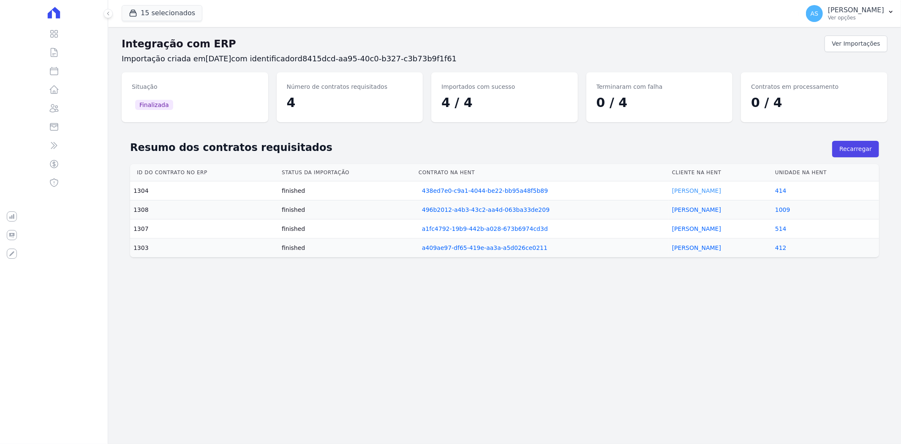
click at [689, 188] on link "Reinaldo Santos" at bounding box center [696, 190] width 49 height 7
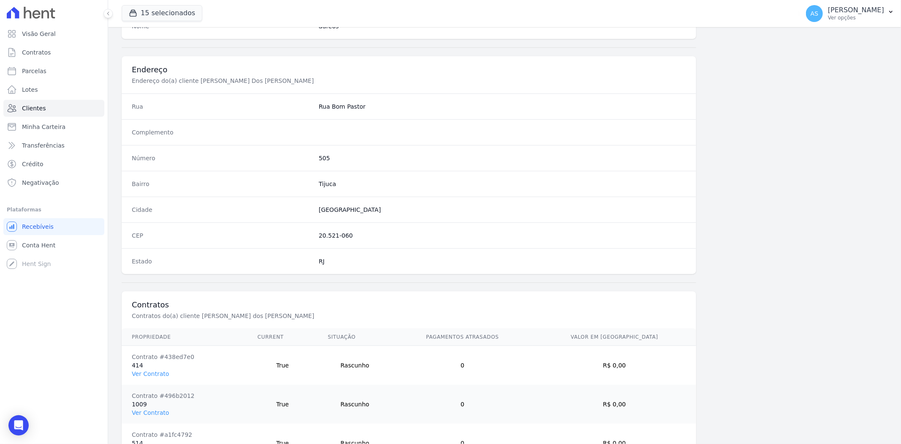
scroll to position [465, 0]
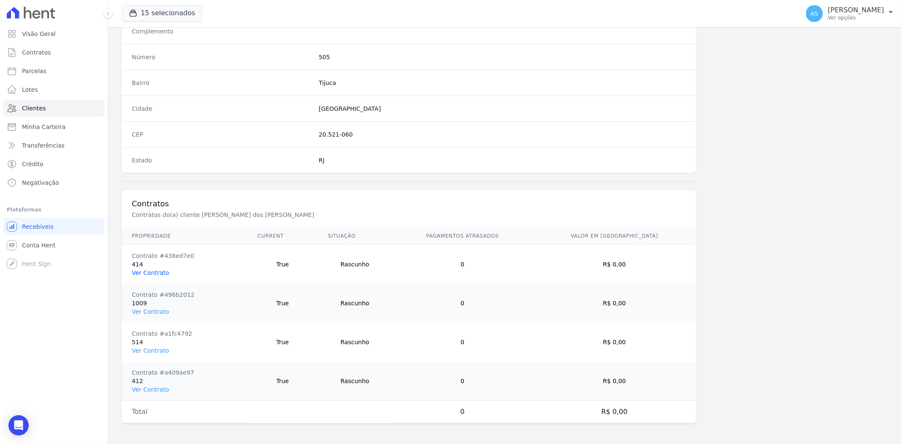
click at [144, 272] on link "Ver Contrato" at bounding box center [150, 272] width 37 height 7
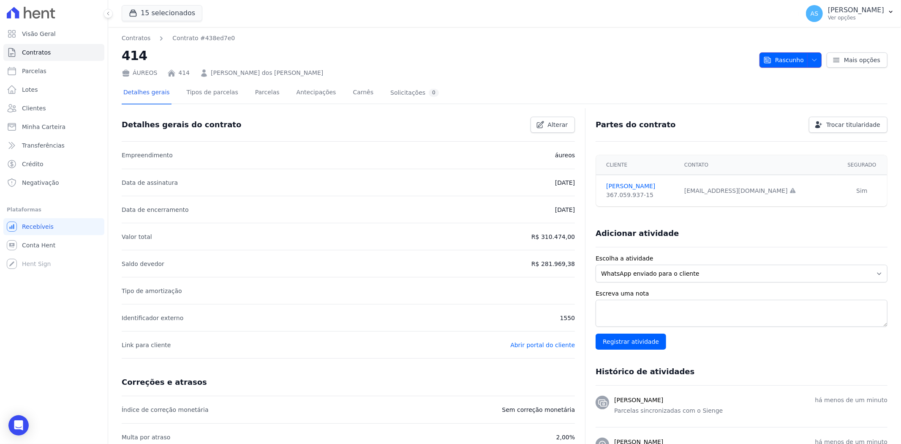
click at [808, 55] on span "button" at bounding box center [812, 60] width 11 height 14
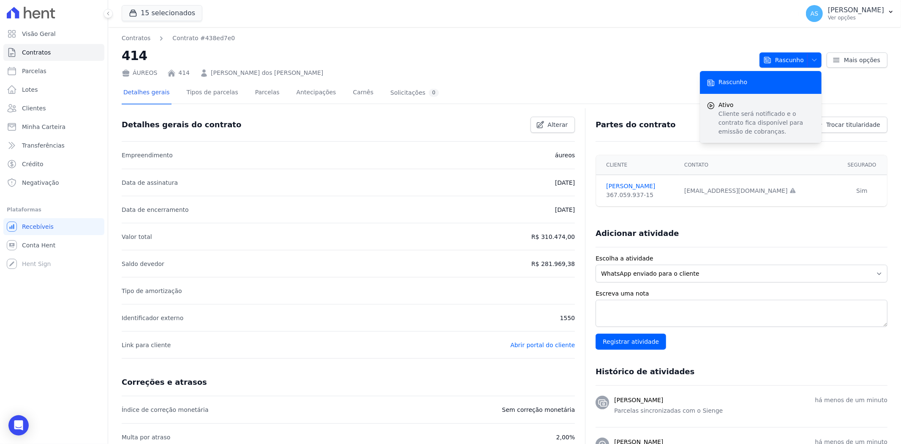
click at [725, 122] on p "Cliente será notificado e o contrato fica disponível para emissão de cobranças." at bounding box center [766, 122] width 96 height 27
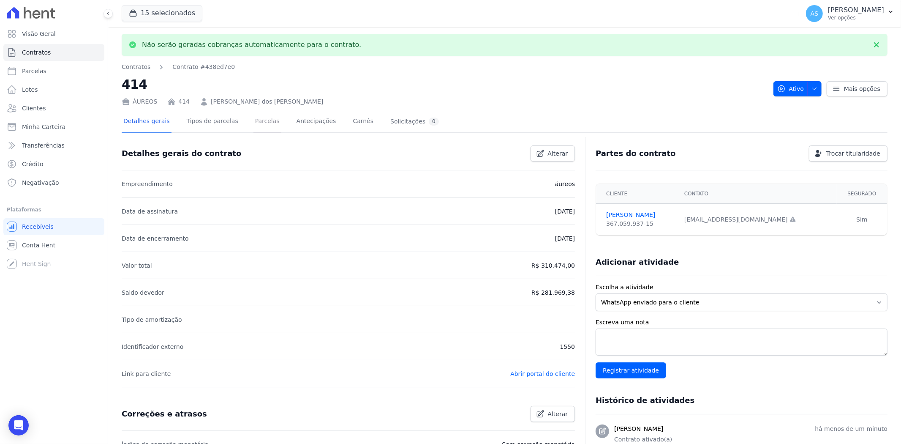
click at [253, 123] on link "Parcelas" at bounding box center [267, 122] width 28 height 22
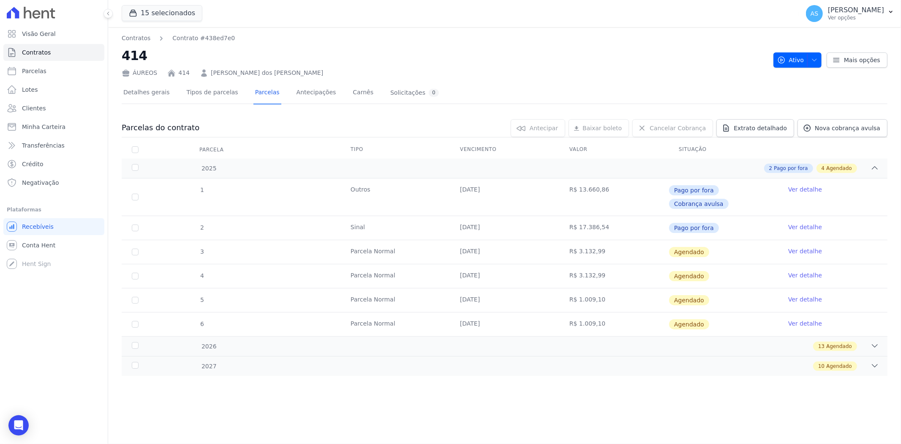
click at [808, 247] on link "Ver detalhe" at bounding box center [805, 251] width 34 height 8
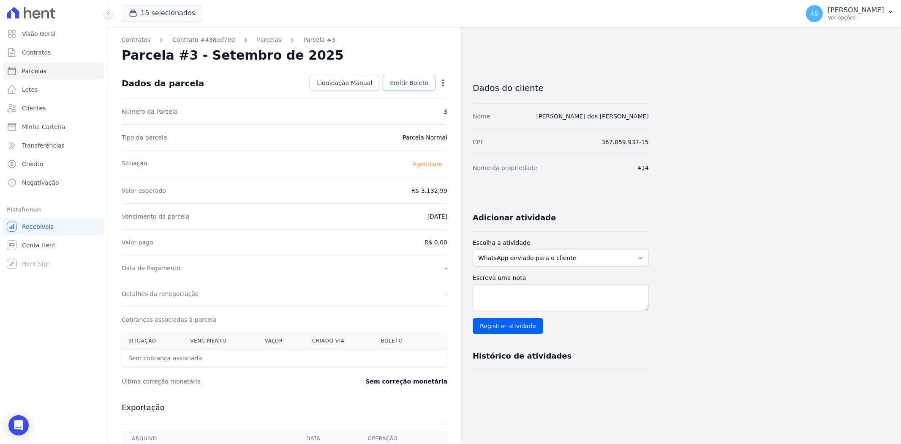
click at [399, 82] on span "Emitir Boleto" at bounding box center [409, 83] width 38 height 8
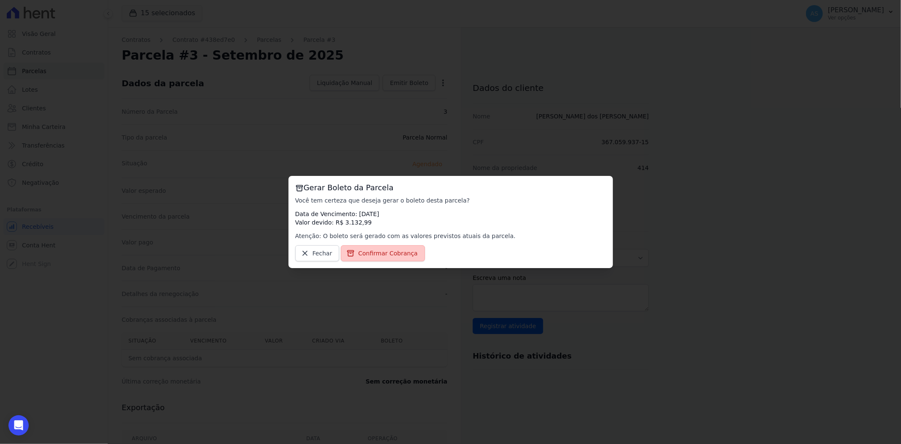
click at [373, 252] on span "Confirmar Cobrança" at bounding box center [388, 253] width 60 height 8
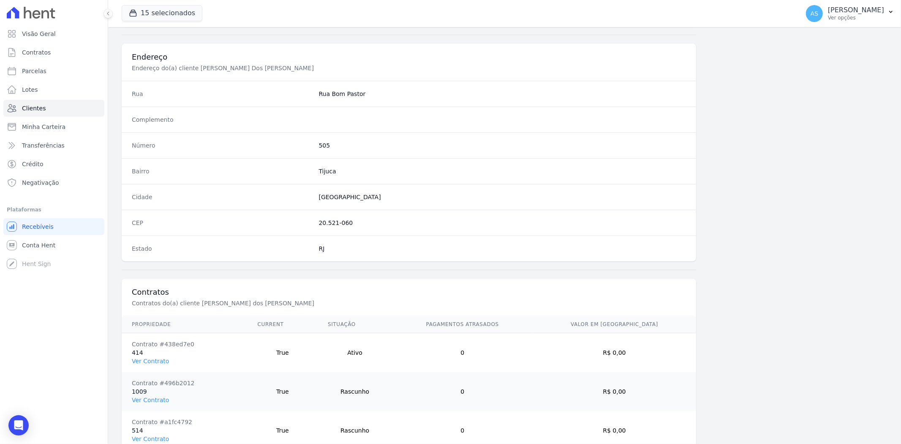
scroll to position [465, 0]
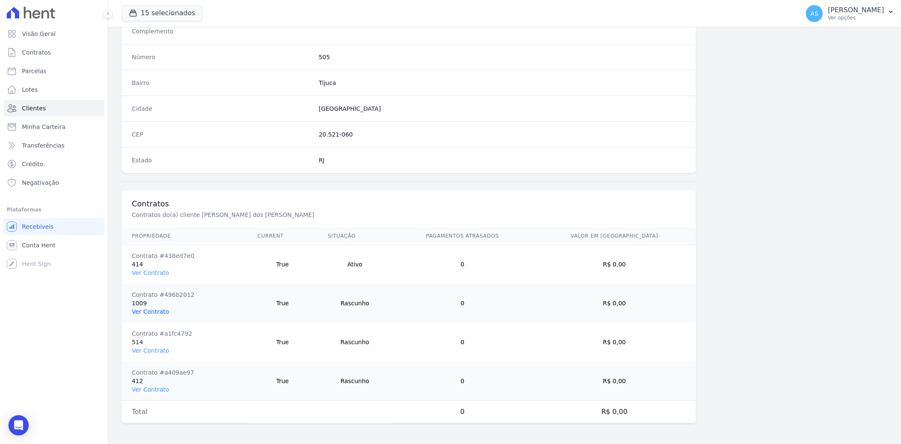
click at [138, 313] on link "Ver Contrato" at bounding box center [150, 311] width 37 height 7
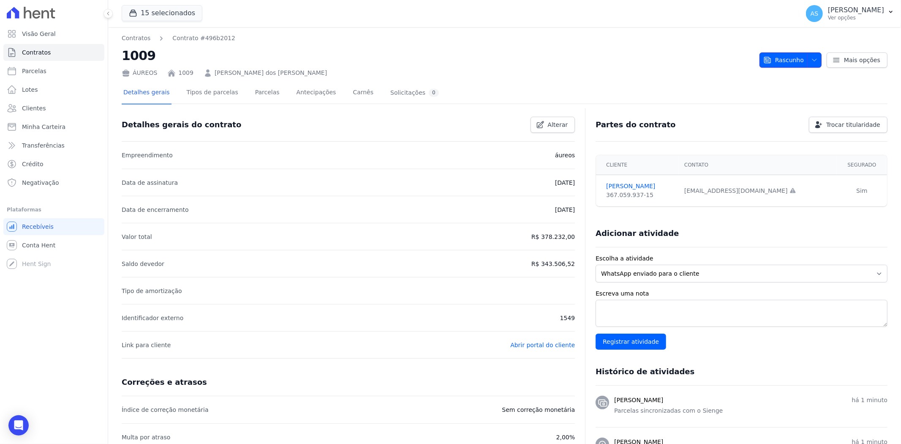
click at [811, 58] on icon "button" at bounding box center [814, 60] width 7 height 7
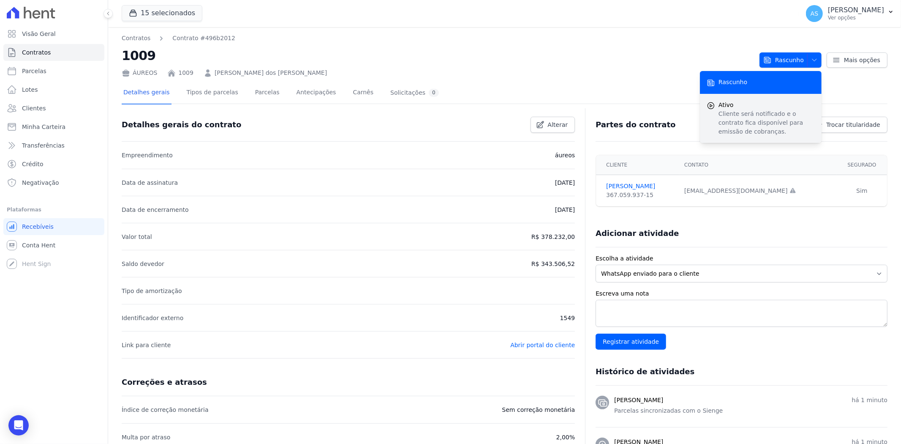
click at [738, 116] on p "Cliente será notificado e o contrato fica disponível para emissão de cobranças." at bounding box center [766, 122] width 96 height 27
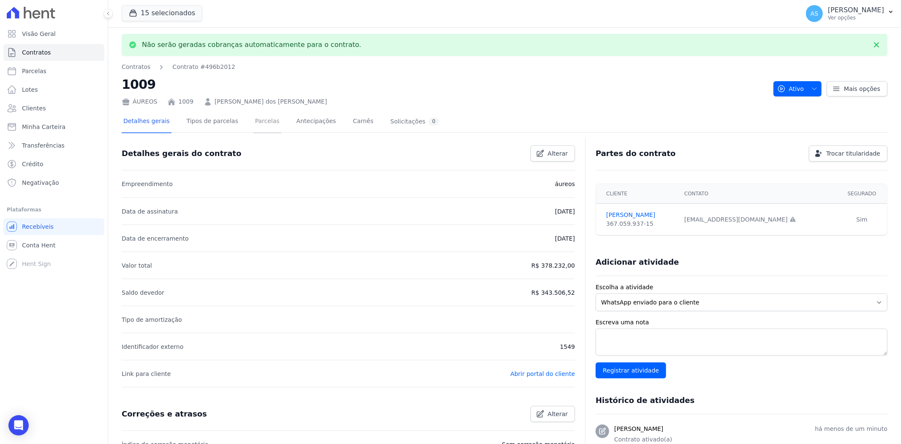
click at [253, 121] on link "Parcelas" at bounding box center [267, 122] width 28 height 22
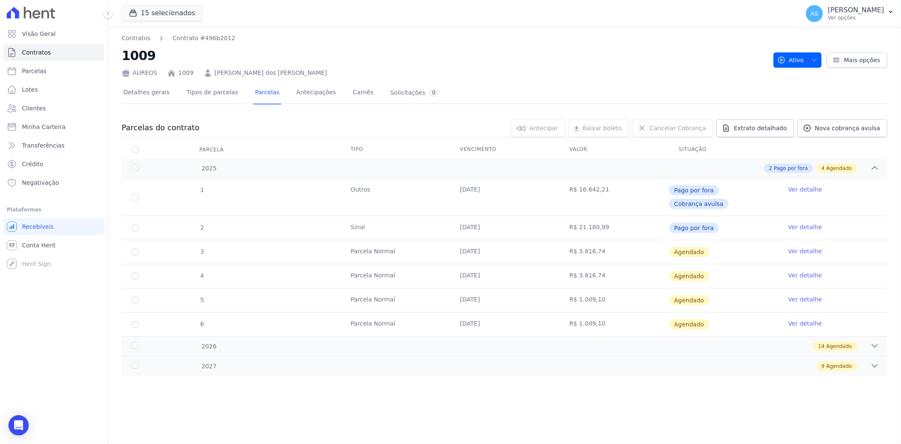
click at [807, 247] on link "Ver detalhe" at bounding box center [805, 251] width 34 height 8
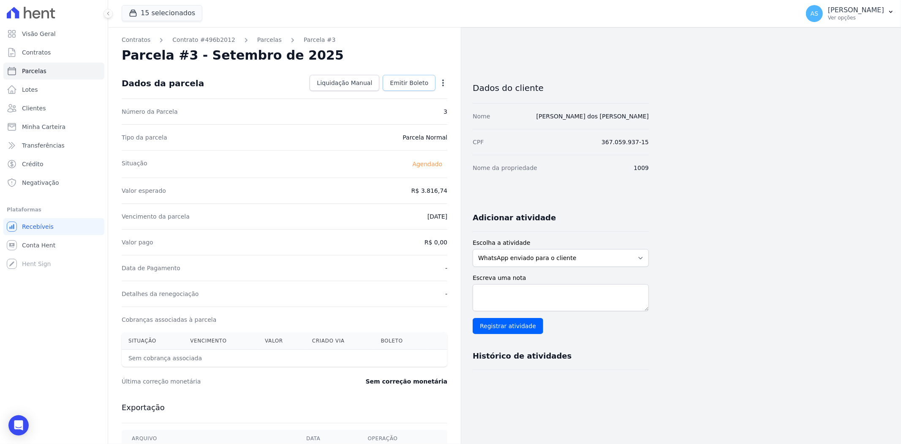
click at [410, 82] on span "Emitir Boleto" at bounding box center [409, 83] width 38 height 8
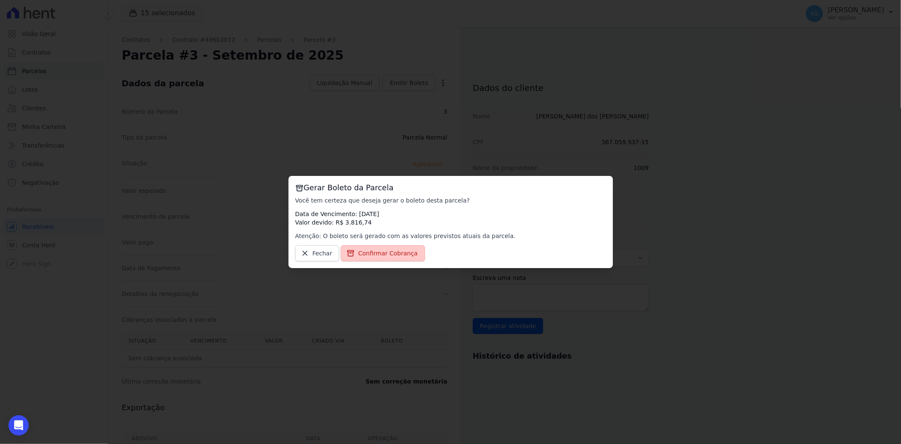
click at [373, 253] on span "Confirmar Cobrança" at bounding box center [388, 253] width 60 height 8
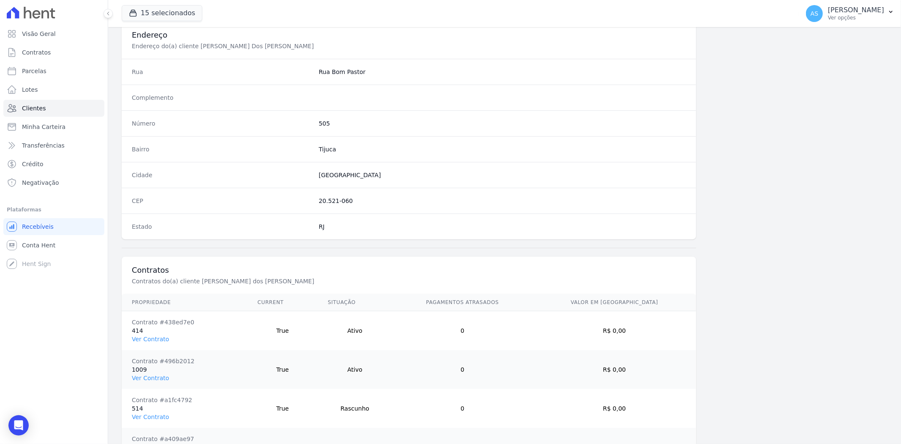
scroll to position [465, 0]
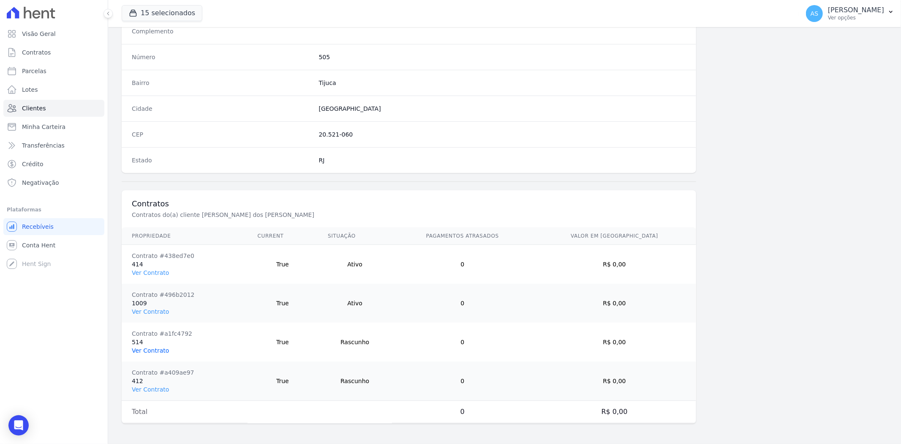
click at [144, 347] on link "Ver Contrato" at bounding box center [150, 350] width 37 height 7
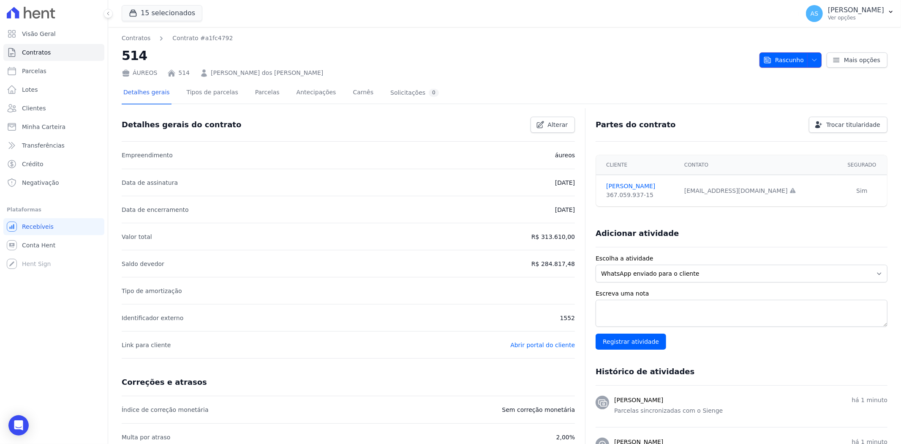
click at [811, 59] on icon "button" at bounding box center [814, 60] width 7 height 7
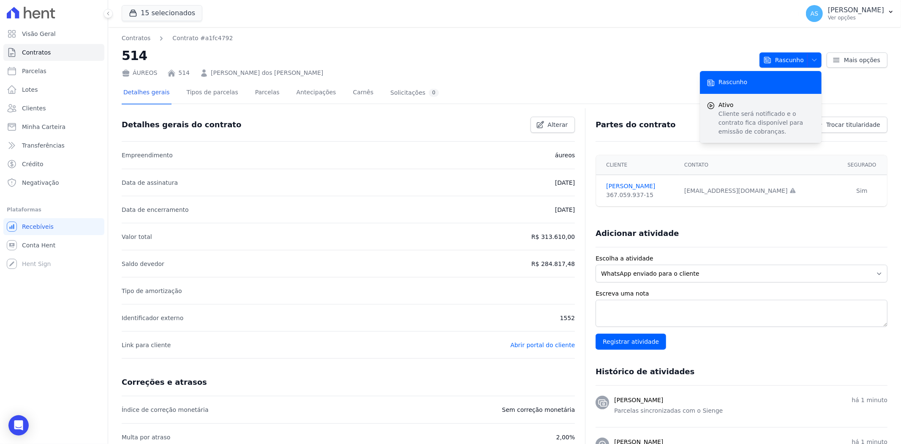
click at [735, 121] on p "Cliente será notificado e o contrato fica disponível para emissão de cobranças." at bounding box center [766, 122] width 96 height 27
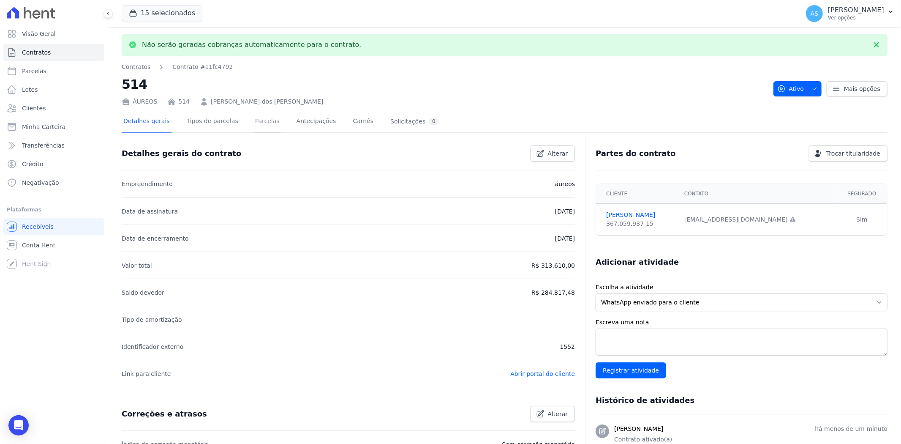
click at [253, 120] on link "Parcelas" at bounding box center [267, 122] width 28 height 22
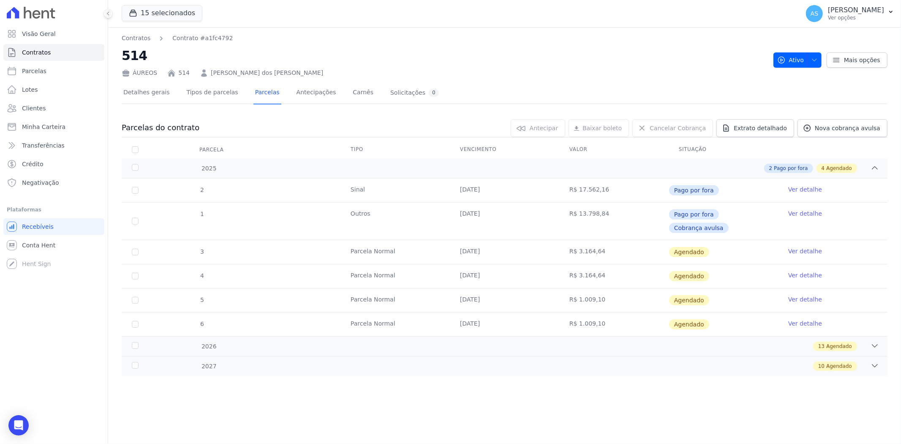
click at [795, 247] on link "Ver detalhe" at bounding box center [805, 251] width 34 height 8
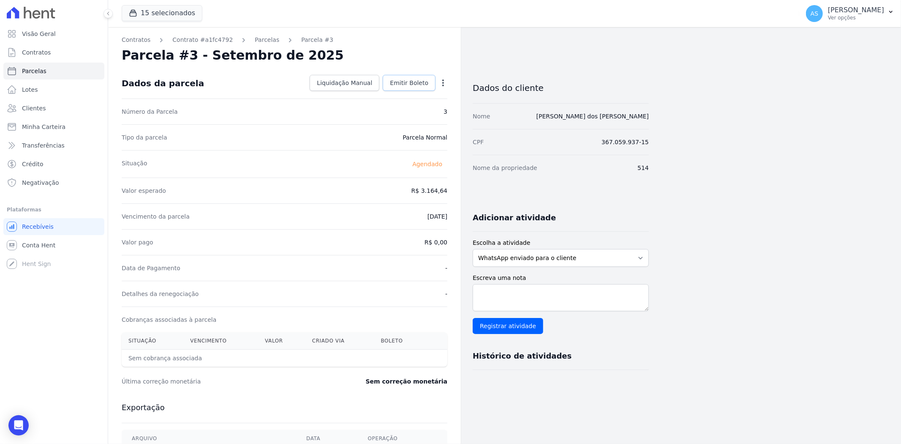
click at [419, 83] on span "Emitir Boleto" at bounding box center [409, 83] width 38 height 8
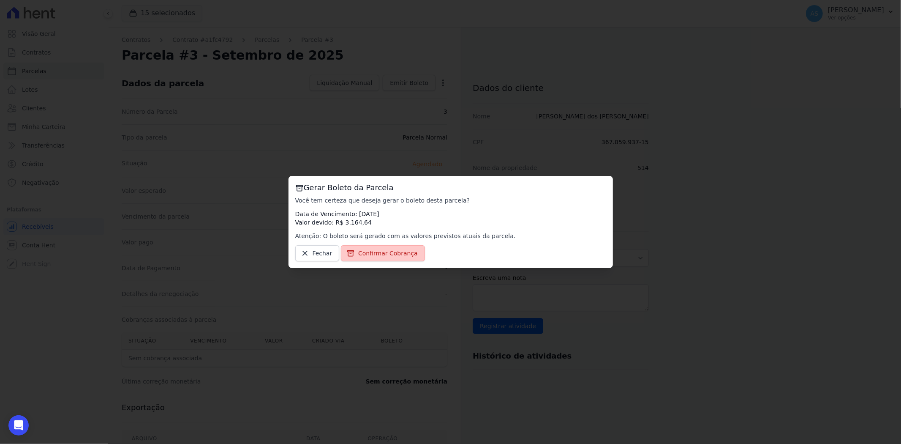
click at [384, 252] on span "Confirmar Cobrança" at bounding box center [388, 253] width 60 height 8
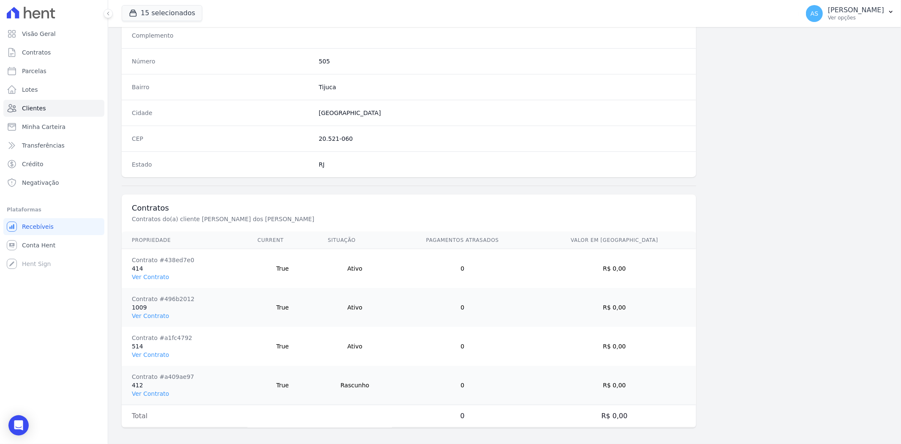
scroll to position [465, 0]
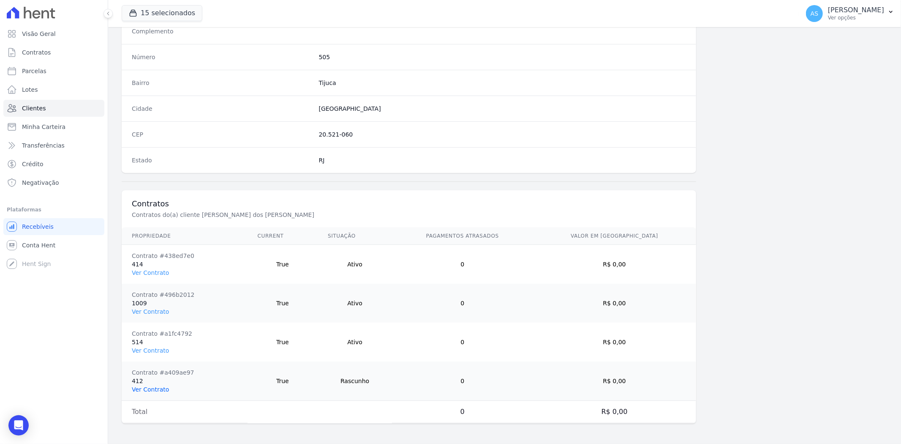
click at [144, 389] on link "Ver Contrato" at bounding box center [150, 389] width 37 height 7
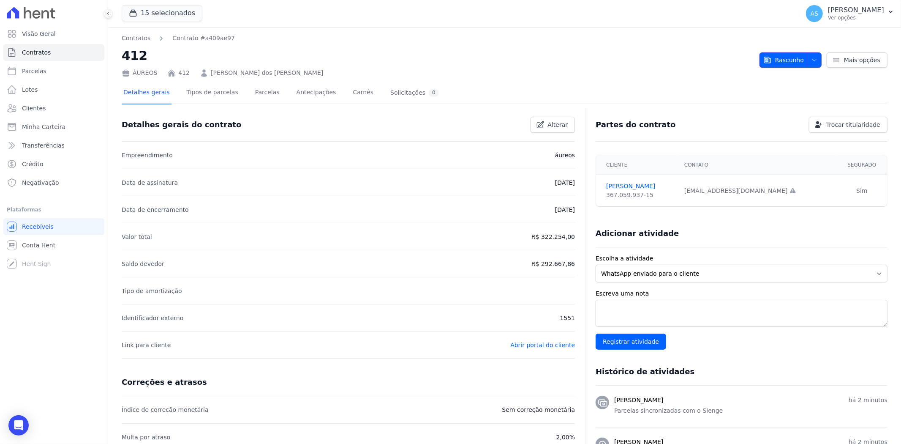
click at [801, 56] on button "Rascunho" at bounding box center [790, 59] width 62 height 15
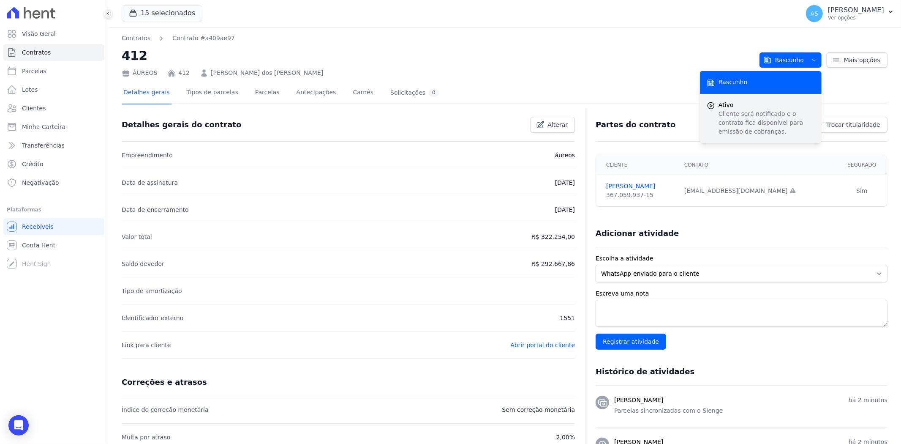
click at [748, 111] on p "Cliente será notificado e o contrato fica disponível para emissão de cobranças." at bounding box center [766, 122] width 96 height 27
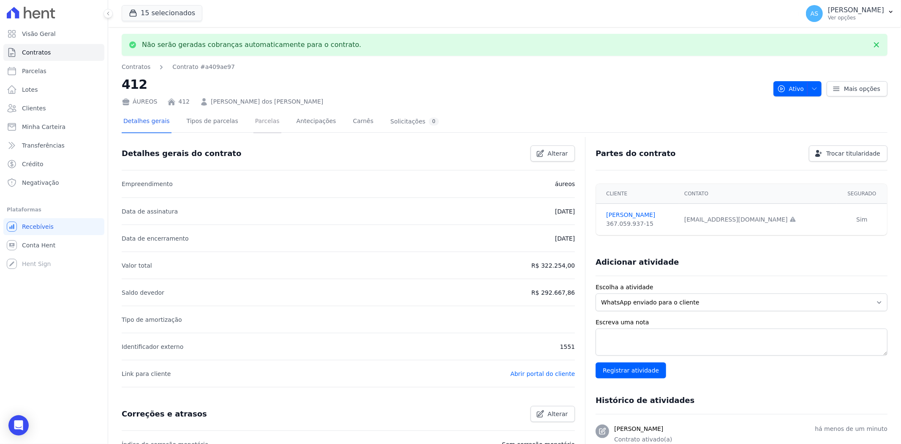
click at [253, 123] on link "Parcelas" at bounding box center [267, 122] width 28 height 22
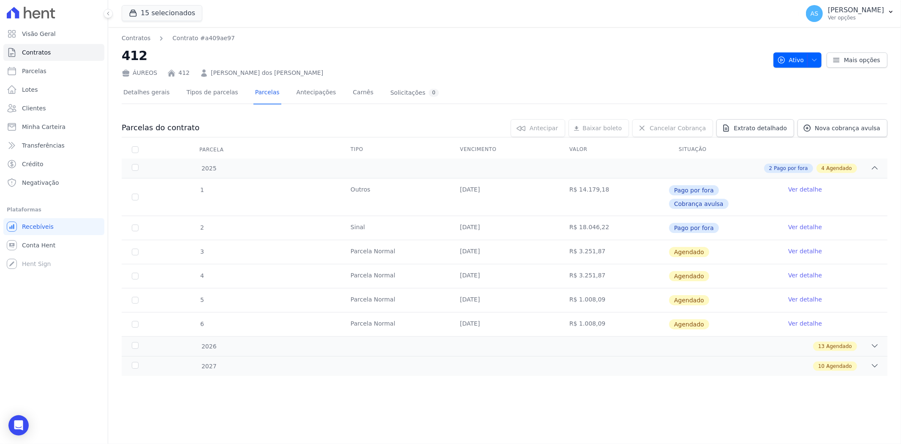
click at [808, 247] on link "Ver detalhe" at bounding box center [805, 251] width 34 height 8
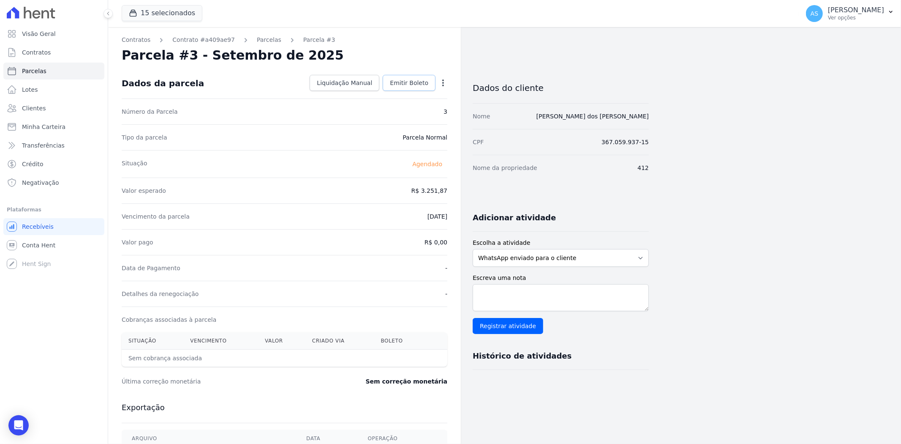
click at [407, 83] on span "Emitir Boleto" at bounding box center [409, 83] width 38 height 8
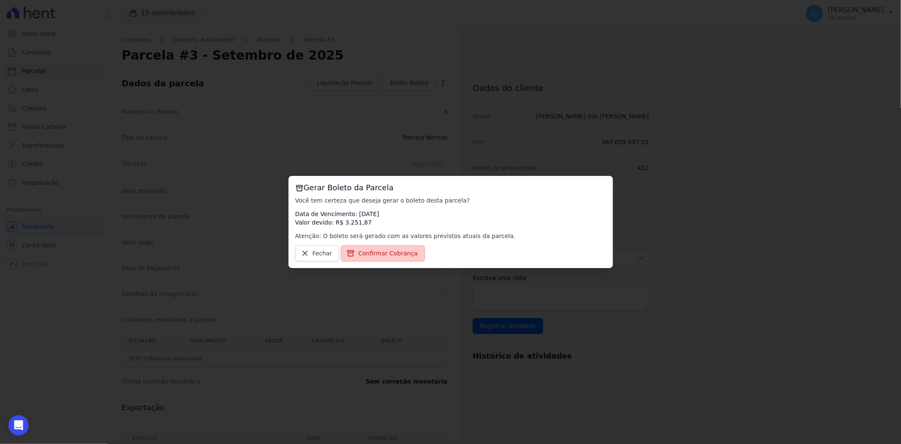
click at [380, 252] on span "Confirmar Cobrança" at bounding box center [388, 253] width 60 height 8
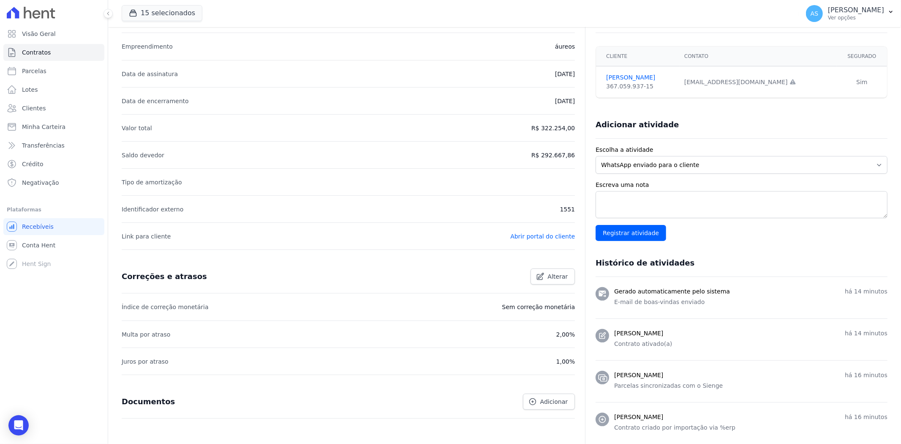
scroll to position [28, 0]
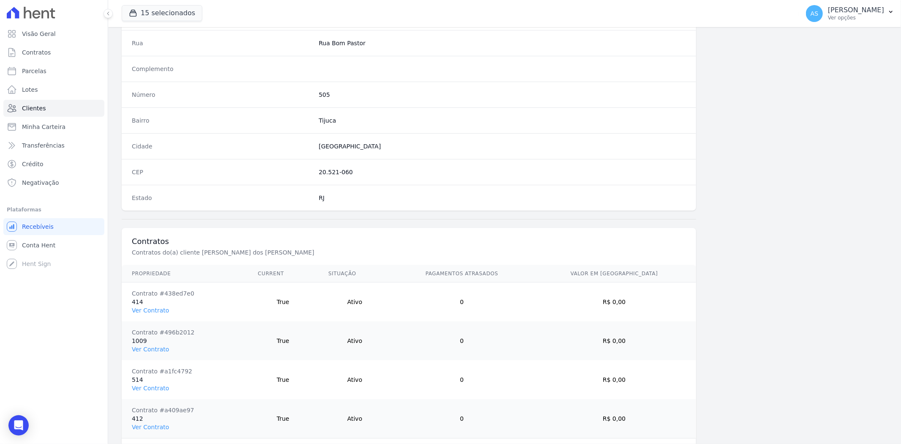
scroll to position [465, 0]
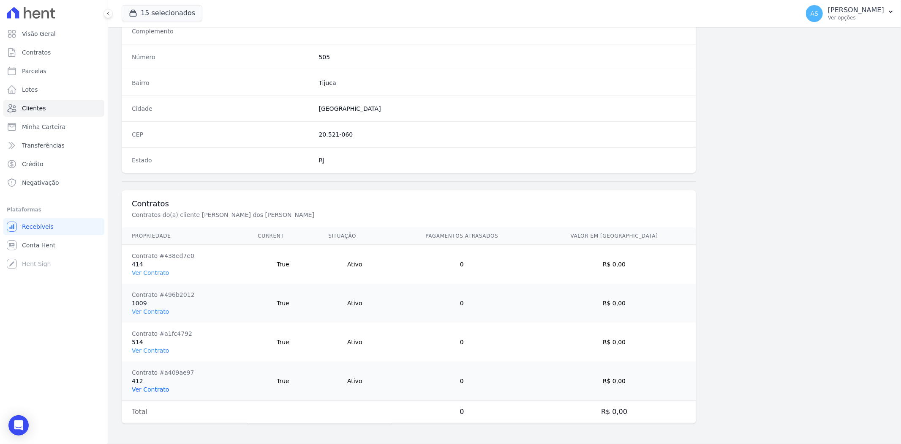
click at [136, 389] on link "Ver Contrato" at bounding box center [150, 389] width 37 height 7
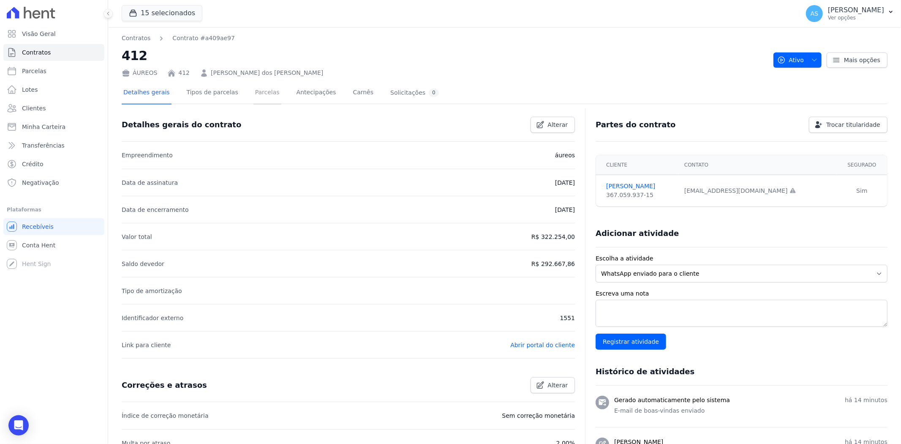
click at [253, 93] on link "Parcelas" at bounding box center [267, 93] width 28 height 22
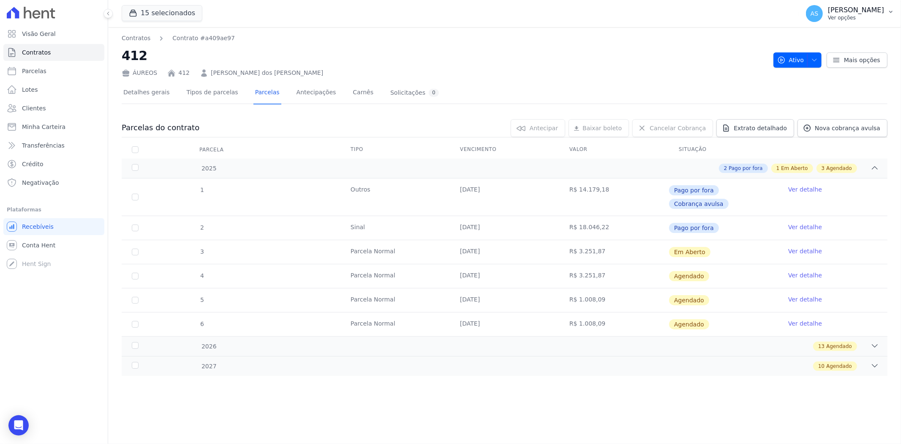
click at [894, 12] on icon "button" at bounding box center [890, 11] width 7 height 7
click at [816, 109] on link "Importar de ERP" at bounding box center [847, 111] width 108 height 15
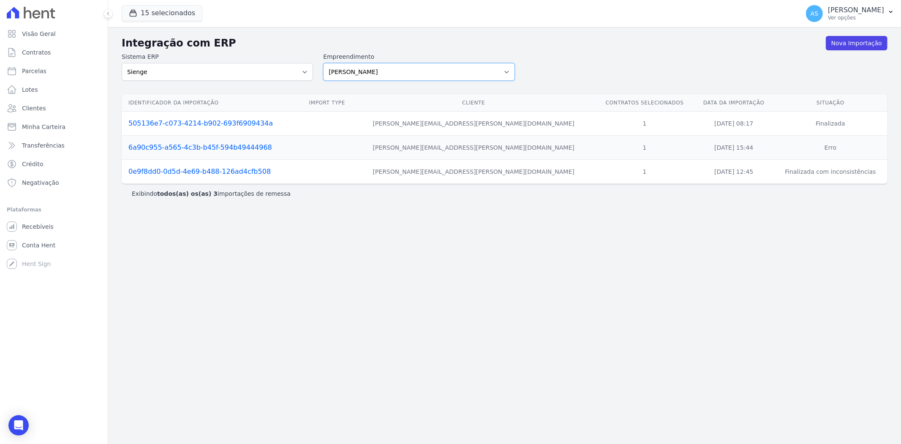
click at [506, 70] on select "Amaré Arpoador Art Prime - Irajá ÁUREOS B. Unique CTV Beat Residencial CTV Mob …" at bounding box center [418, 72] width 191 height 18
select select "9db4d767-ec98-4519-aed7-f9568aa0b04c"
click at [323, 63] on select "Amaré Arpoador Art Prime - Irajá ÁUREOS B. Unique CTV Beat Residencial CTV Mob …" at bounding box center [418, 72] width 191 height 18
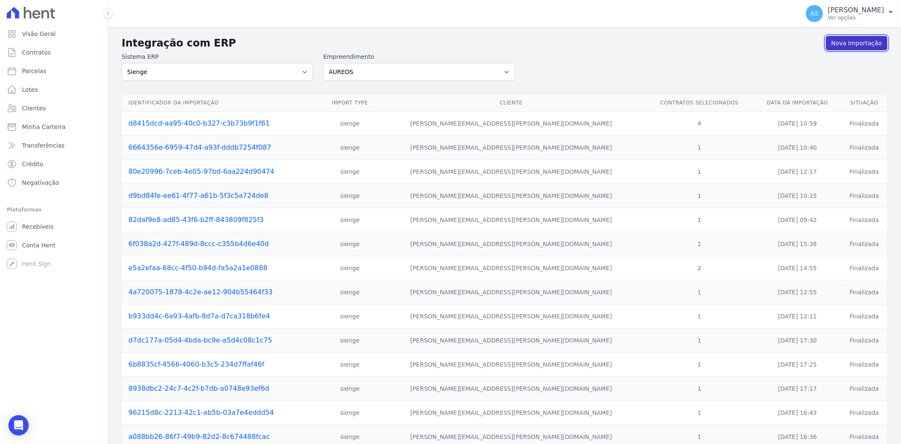
click at [847, 45] on link "Nova Importação" at bounding box center [857, 43] width 62 height 14
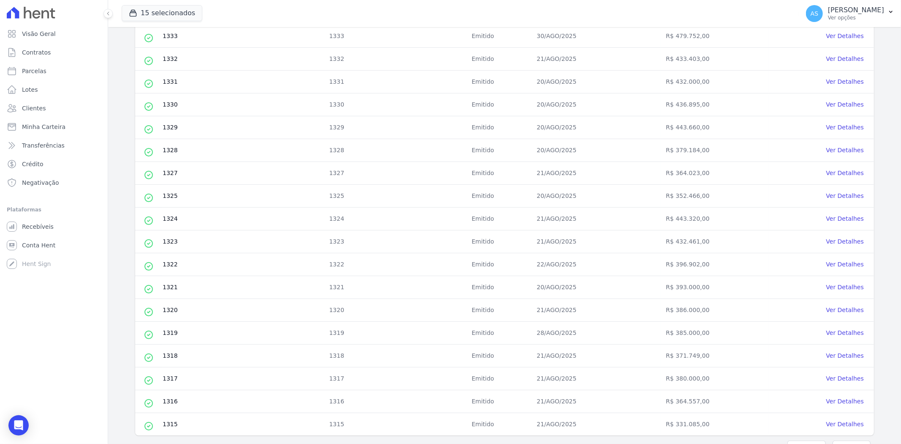
scroll to position [242, 0]
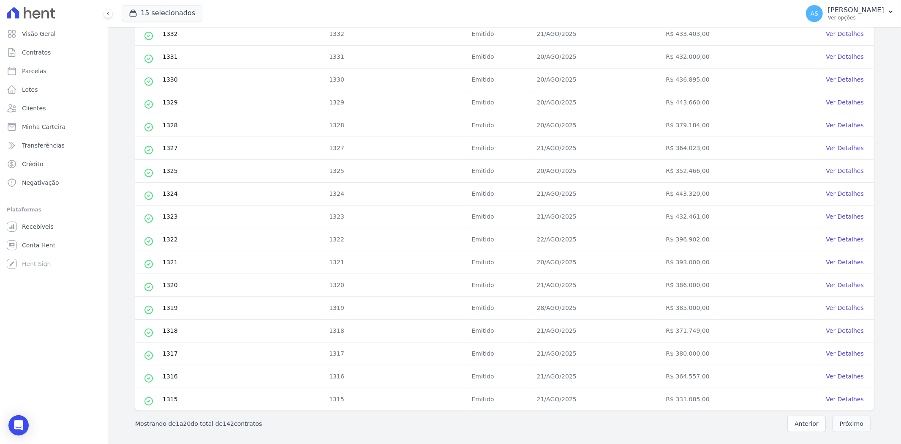
click at [839, 427] on button "Próximo" at bounding box center [852, 423] width 38 height 16
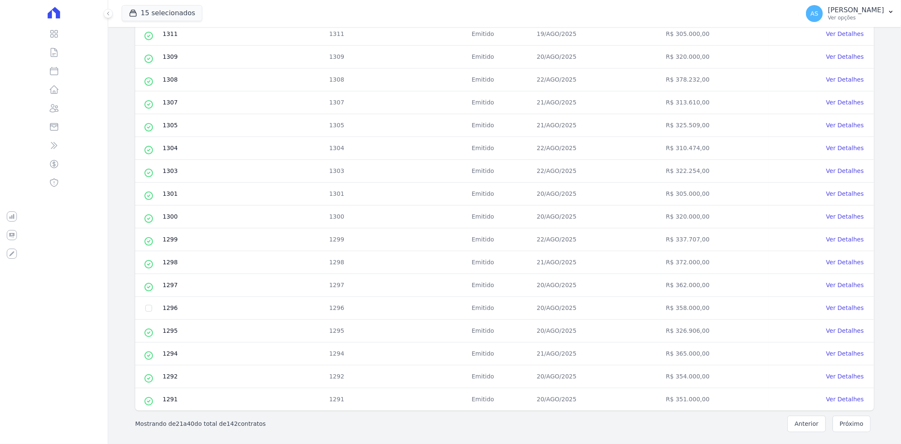
click at [153, 307] on td at bounding box center [148, 308] width 27 height 23
click at [147, 308] on input "checkbox" at bounding box center [148, 308] width 7 height 7
checkbox input "true"
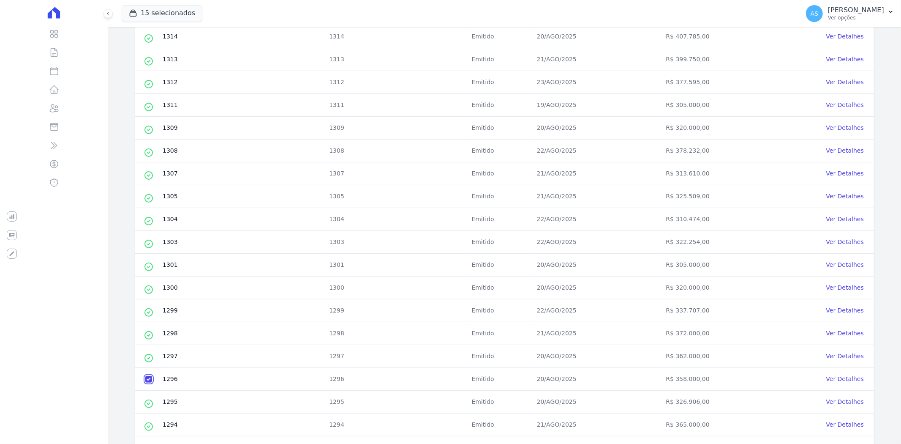
scroll to position [7, 0]
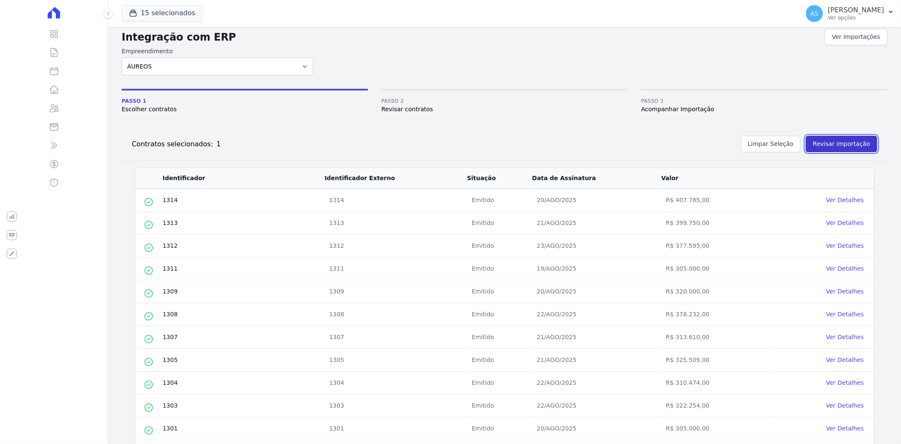
click at [839, 144] on button "Revisar importação" at bounding box center [842, 144] width 72 height 16
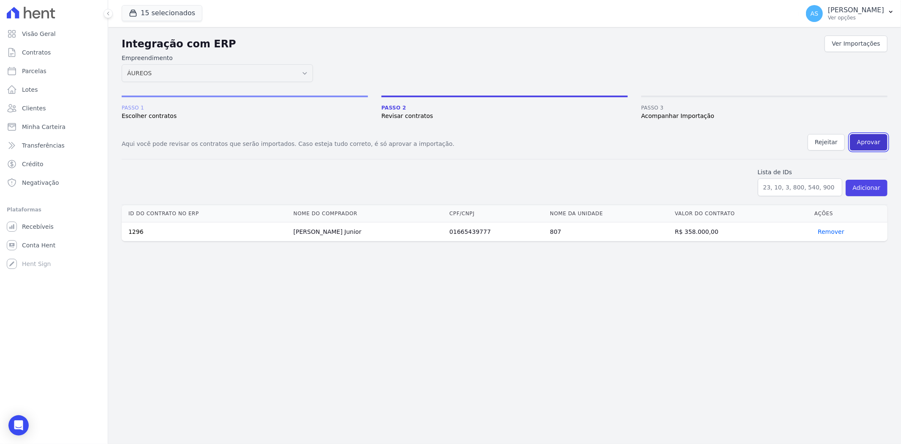
click at [868, 139] on button "Aprovar" at bounding box center [869, 142] width 38 height 16
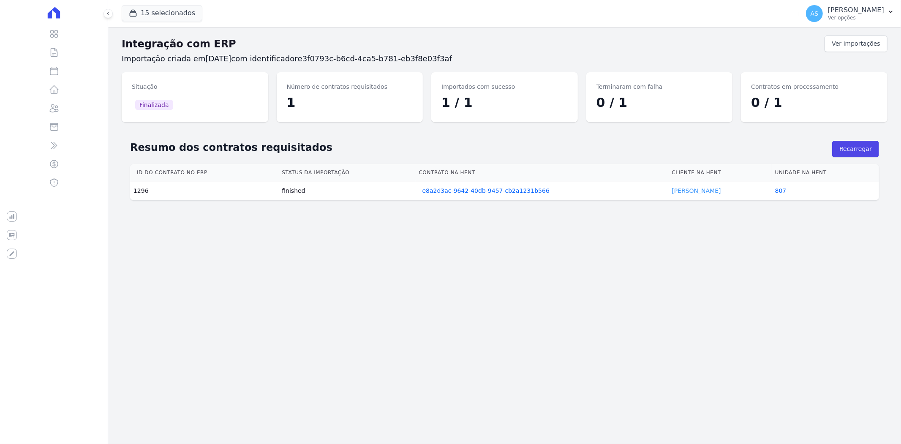
click at [683, 193] on link "Arnaldo Junior" at bounding box center [696, 190] width 49 height 7
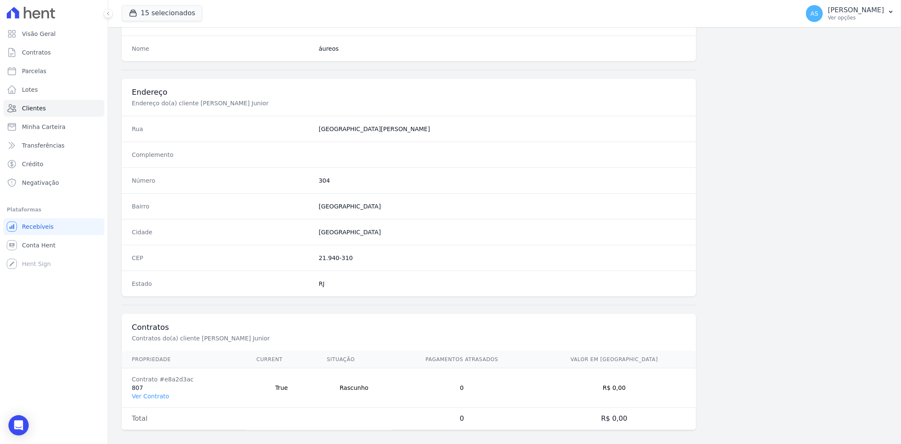
scroll to position [348, 0]
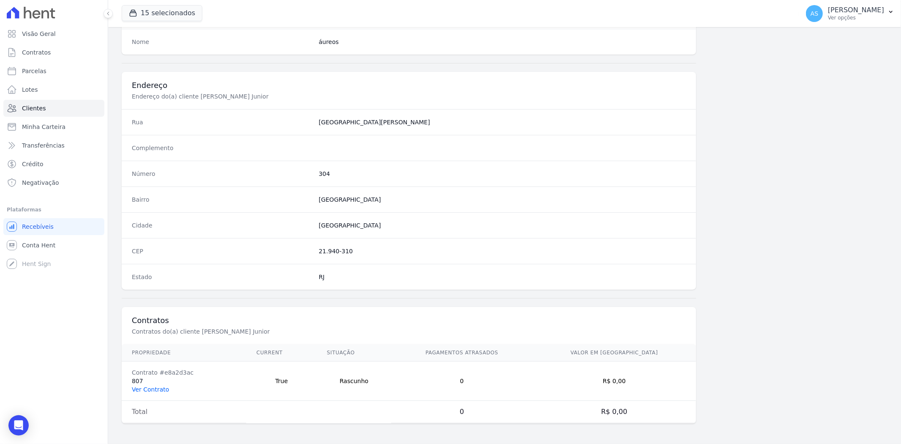
click at [147, 389] on link "Ver Contrato" at bounding box center [150, 389] width 37 height 7
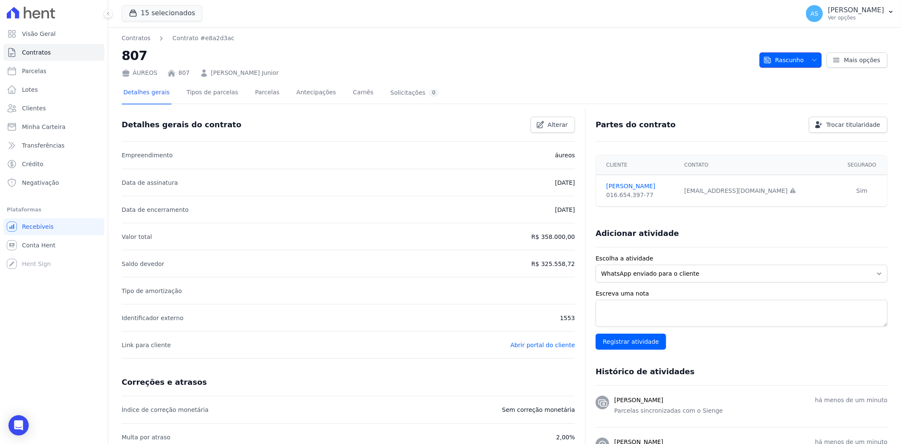
click at [811, 60] on icon "button" at bounding box center [814, 60] width 7 height 7
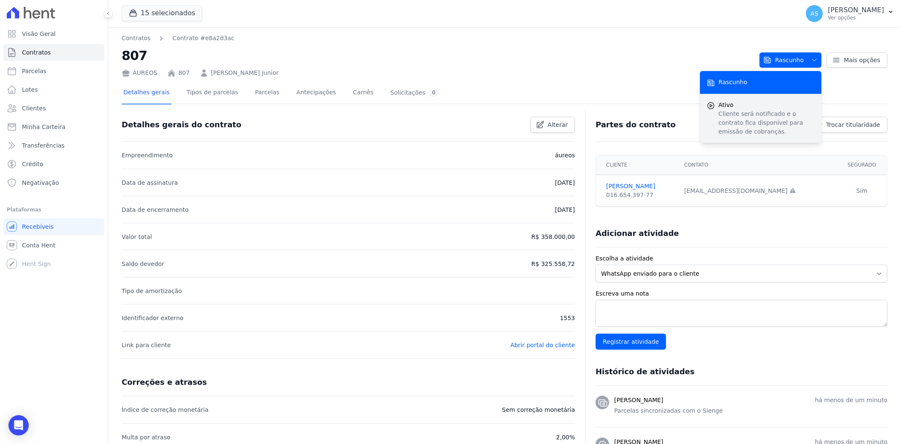
click at [726, 125] on p "Cliente será notificado e o contrato fica disponível para emissão de cobranças." at bounding box center [766, 122] width 96 height 27
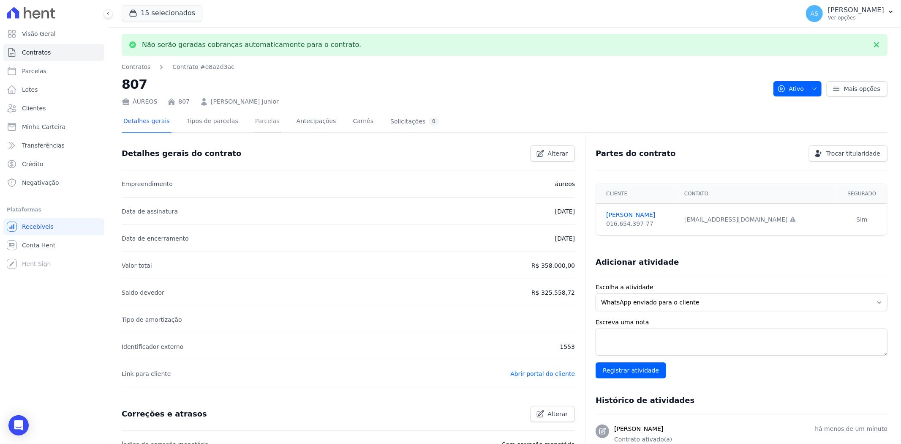
click at [261, 121] on link "Parcelas" at bounding box center [267, 122] width 28 height 22
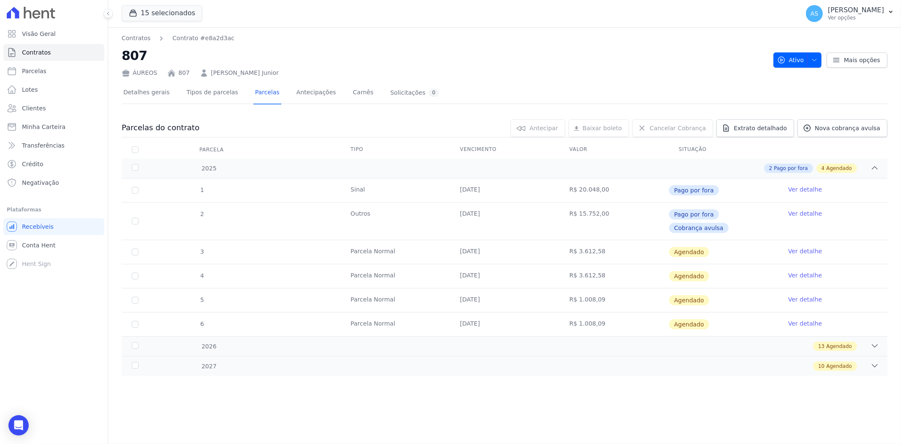
click at [806, 247] on link "Ver detalhe" at bounding box center [805, 251] width 34 height 8
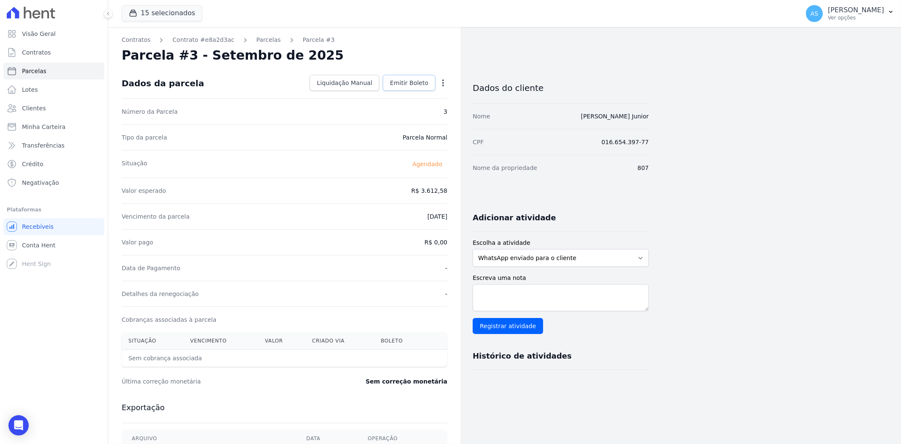
click at [412, 82] on span "Emitir Boleto" at bounding box center [409, 83] width 38 height 8
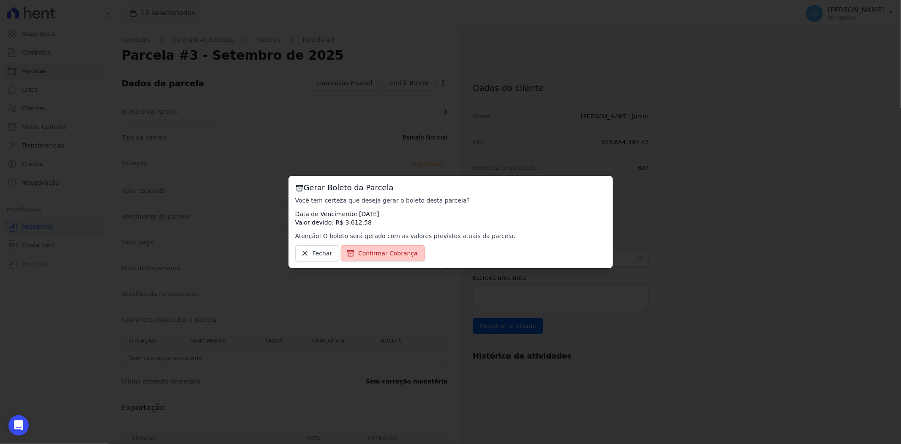
click at [379, 255] on span "Confirmar Cobrança" at bounding box center [388, 253] width 60 height 8
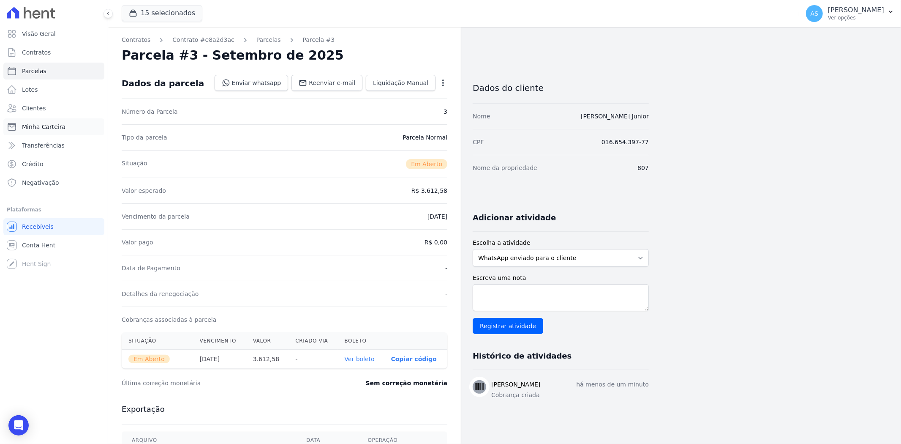
click at [37, 128] on span "Minha Carteira" at bounding box center [44, 126] width 44 height 8
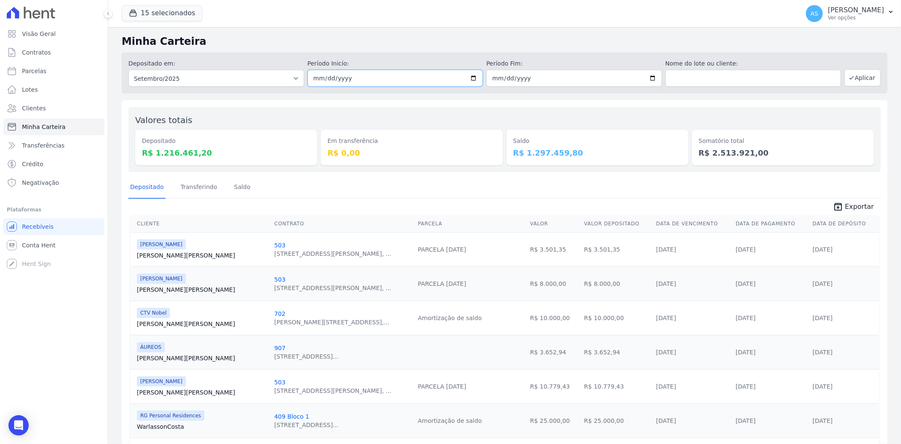
click at [472, 75] on input "2025-09-01" at bounding box center [396, 78] width 176 height 17
type input "2025-09-17"
click at [864, 76] on button "Aplicar" at bounding box center [862, 77] width 36 height 17
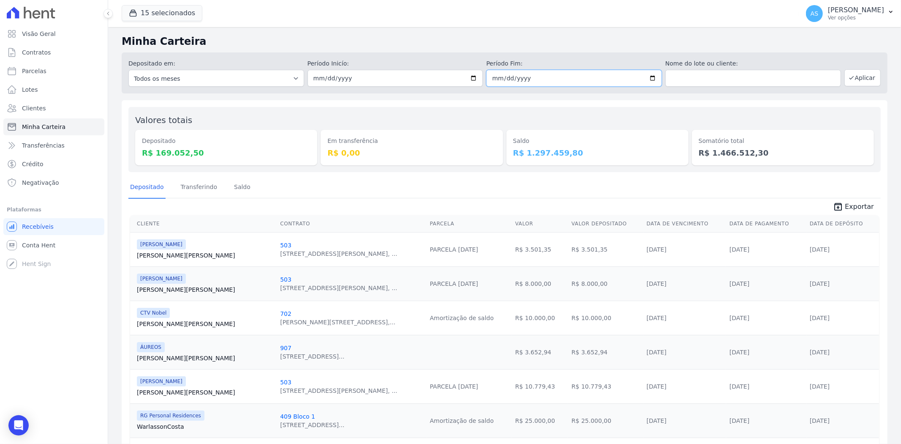
click at [649, 76] on input "[DATE]" at bounding box center [574, 78] width 176 height 17
type input "[DATE]"
click at [860, 77] on button "Aplicar" at bounding box center [862, 77] width 36 height 17
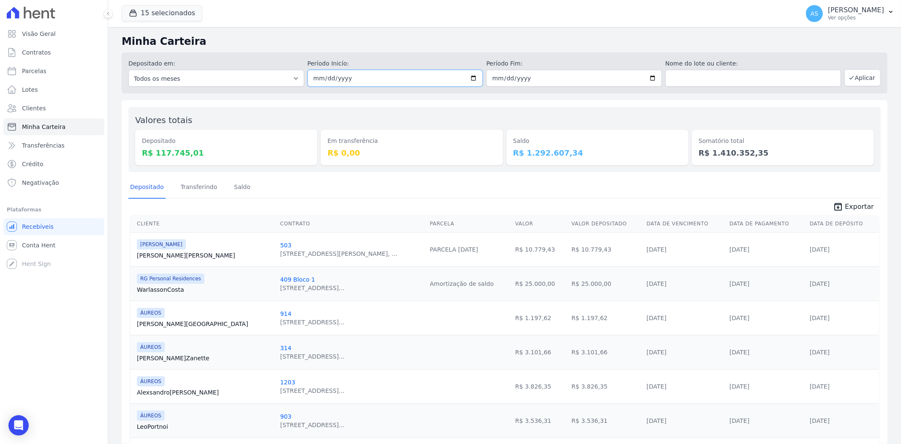
click at [468, 77] on input "[DATE]" at bounding box center [396, 78] width 176 height 17
type input "[DATE]"
click at [643, 74] on input "[DATE]" at bounding box center [574, 78] width 176 height 17
click at [651, 78] on input "[DATE]" at bounding box center [574, 78] width 176 height 17
type input "[DATE]"
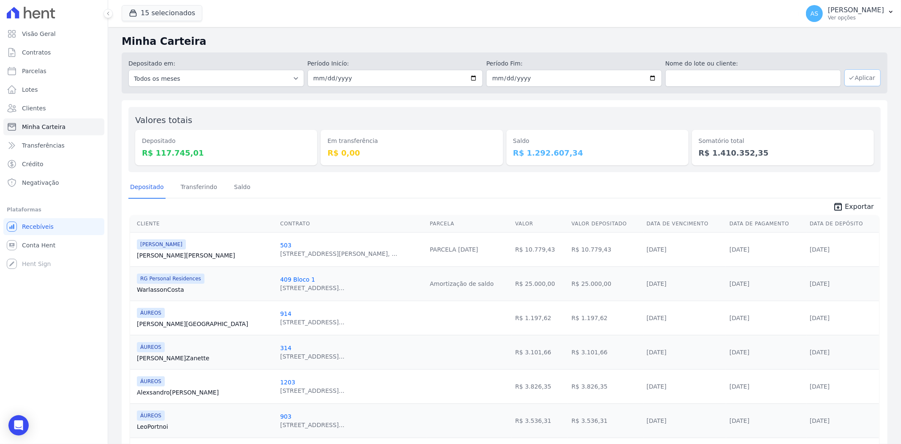
click at [854, 79] on button "Aplicar" at bounding box center [862, 77] width 36 height 17
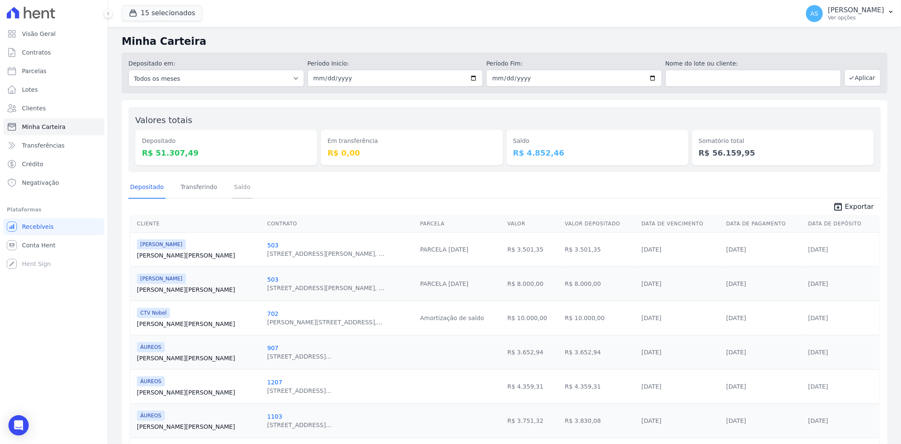
click at [239, 188] on link "Saldo" at bounding box center [242, 188] width 20 height 22
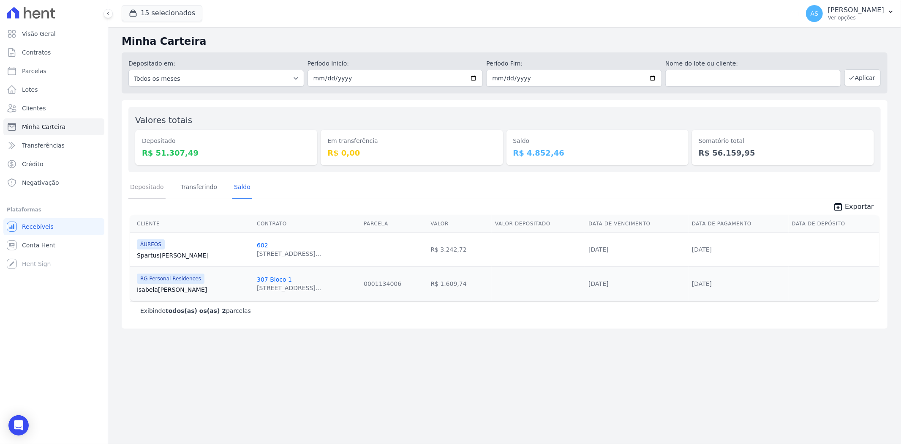
click at [138, 189] on link "Depositado" at bounding box center [146, 188] width 37 height 22
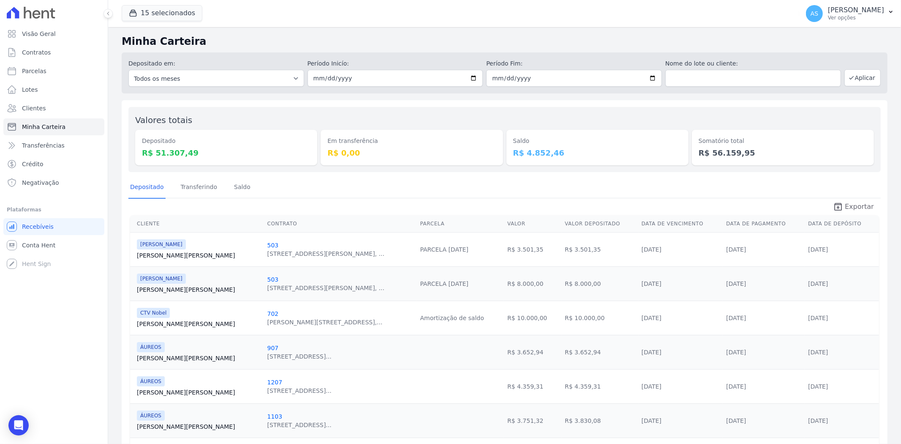
click at [852, 208] on span "Exportar" at bounding box center [859, 206] width 29 height 10
